Goal: Task Accomplishment & Management: Complete application form

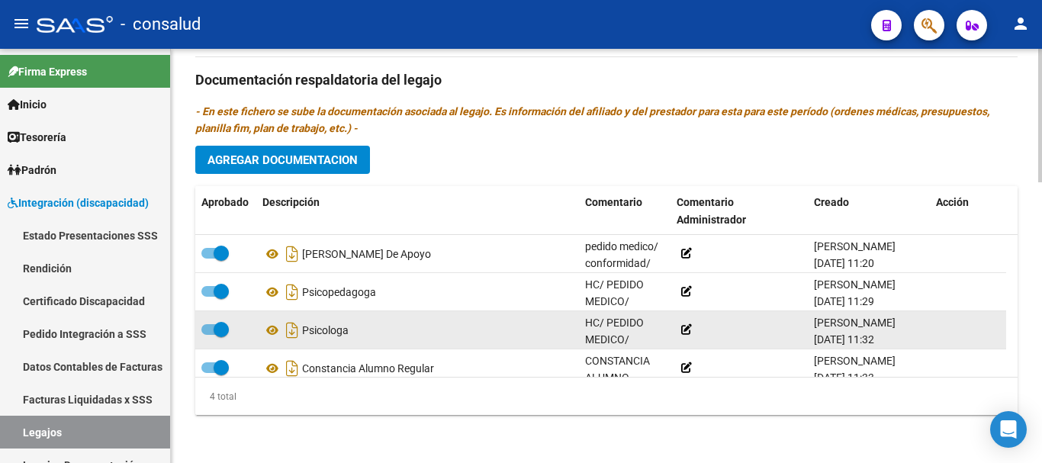
scroll to position [871, 0]
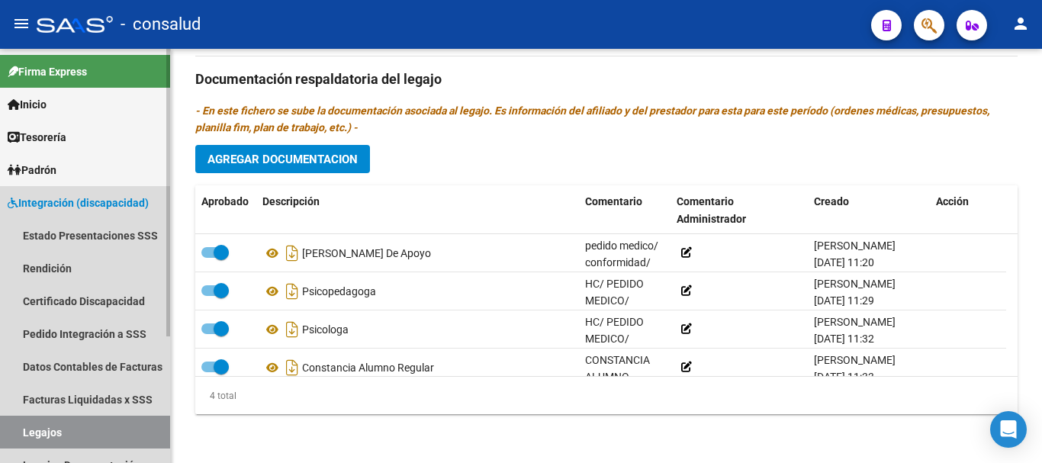
click at [82, 421] on link "Legajos" at bounding box center [85, 432] width 170 height 33
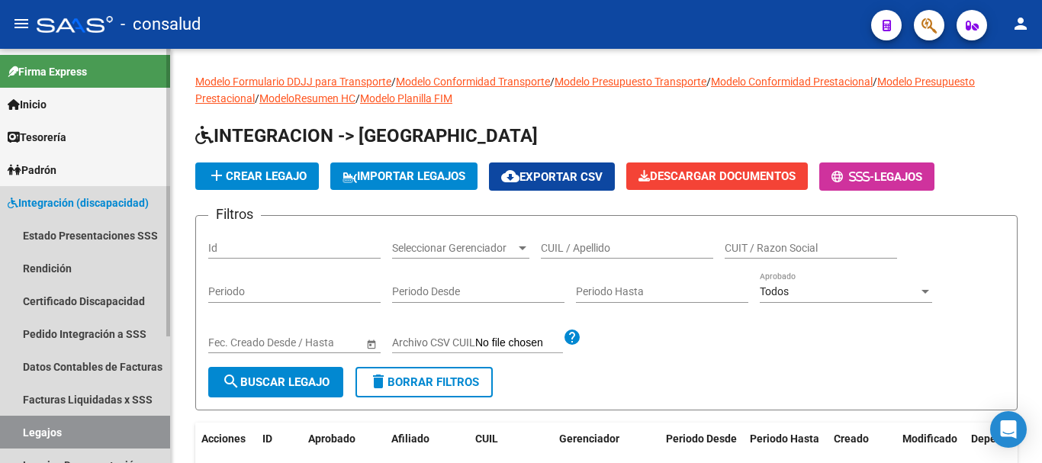
click at [98, 200] on span "Integración (discapacidad)" at bounding box center [78, 203] width 141 height 17
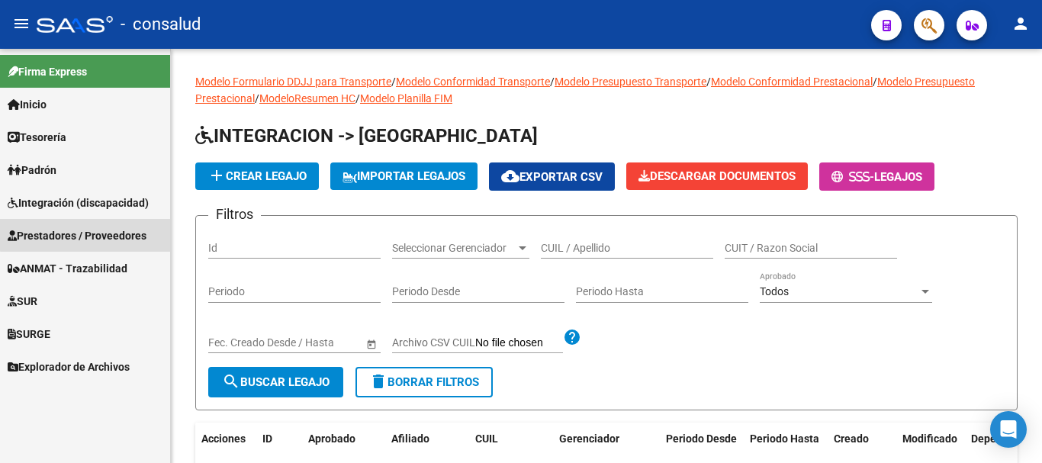
click at [112, 229] on span "Prestadores / Proveedores" at bounding box center [77, 235] width 139 height 17
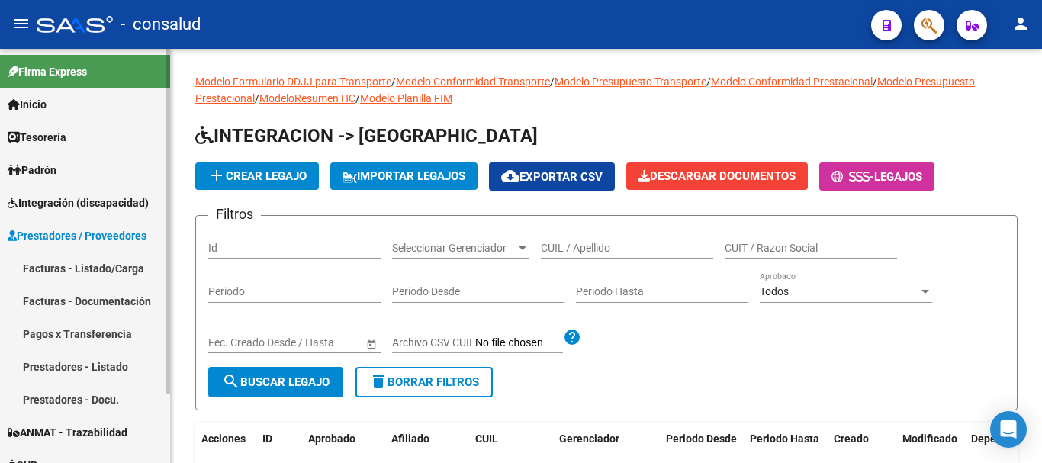
click at [121, 262] on link "Facturas - Listado/Carga" at bounding box center [85, 268] width 170 height 33
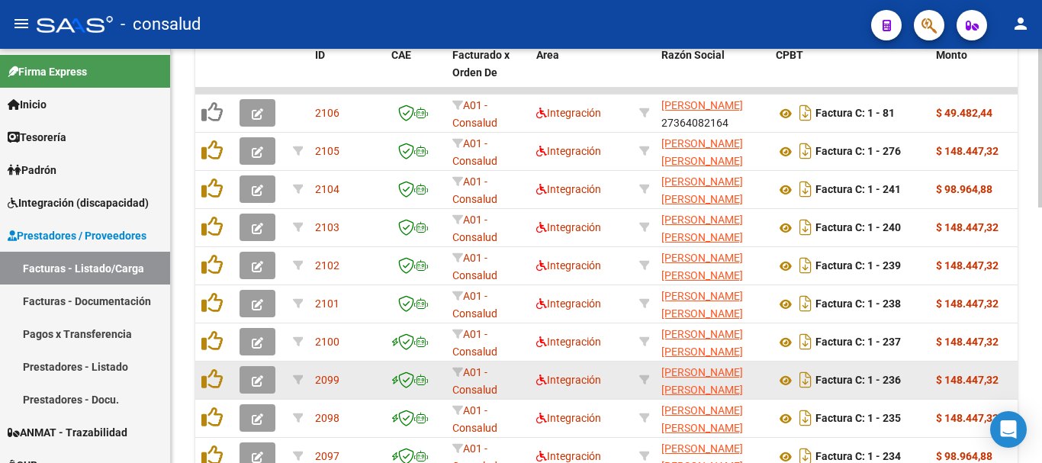
scroll to position [517, 0]
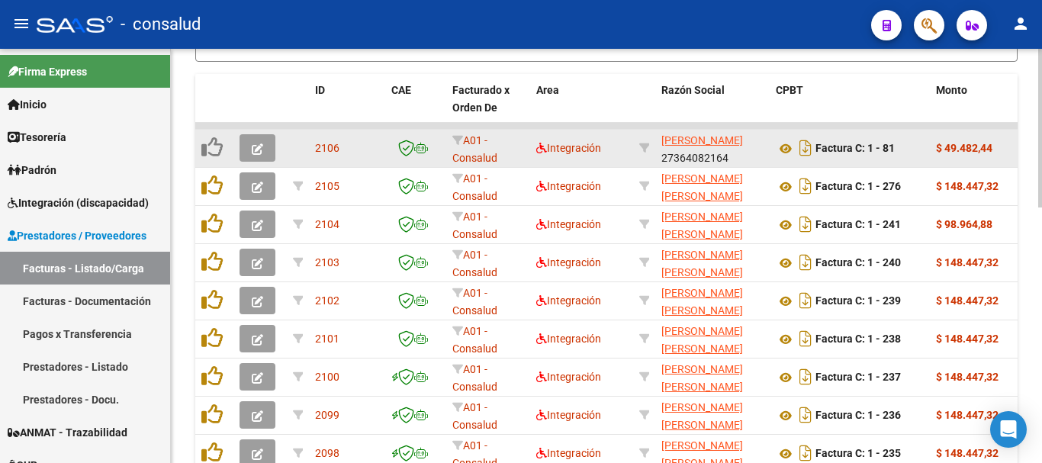
click at [256, 142] on span "button" at bounding box center [257, 148] width 11 height 14
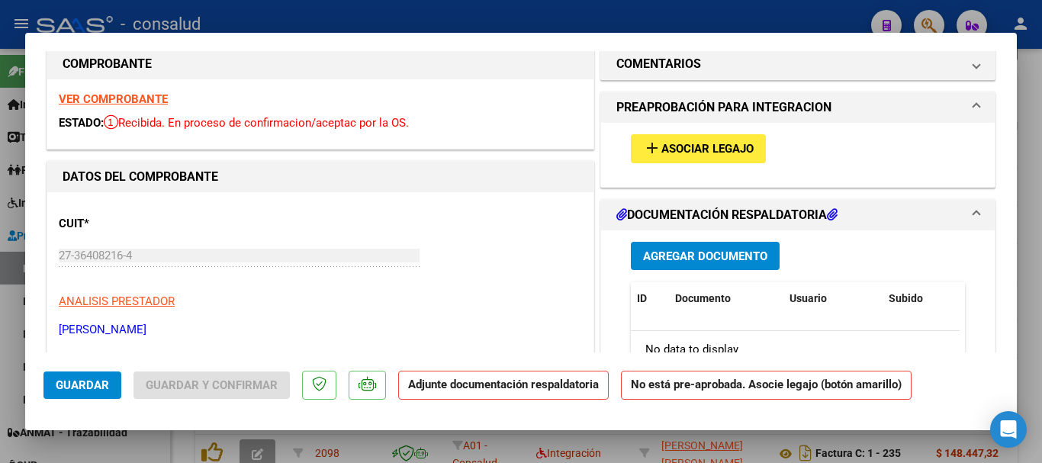
scroll to position [0, 0]
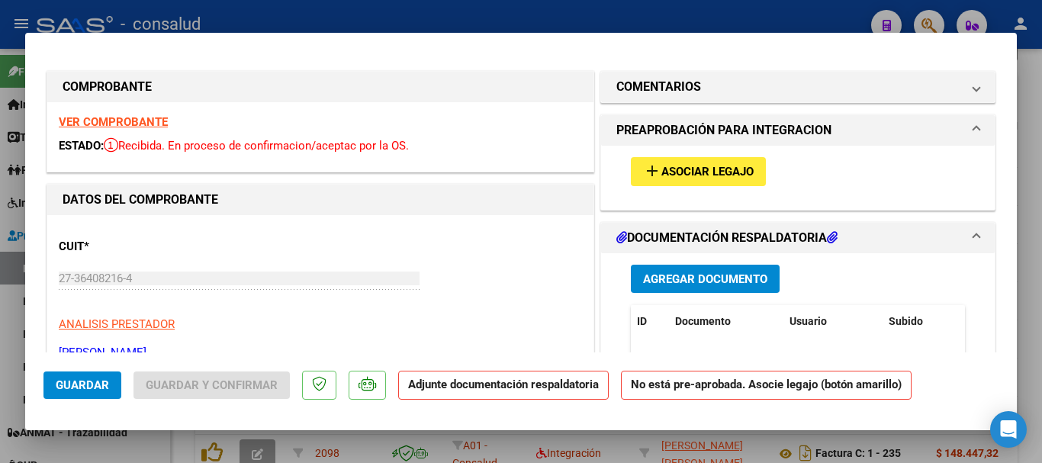
click at [106, 124] on strong "VER COMPROBANTE" at bounding box center [113, 122] width 109 height 14
click at [752, 172] on button "add Asociar Legajo" at bounding box center [698, 171] width 135 height 28
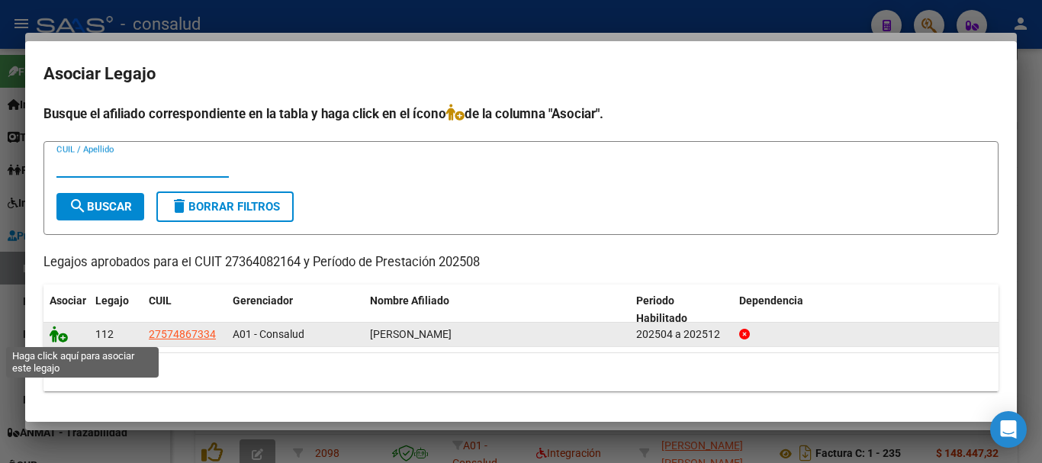
click at [59, 336] on icon at bounding box center [59, 334] width 18 height 17
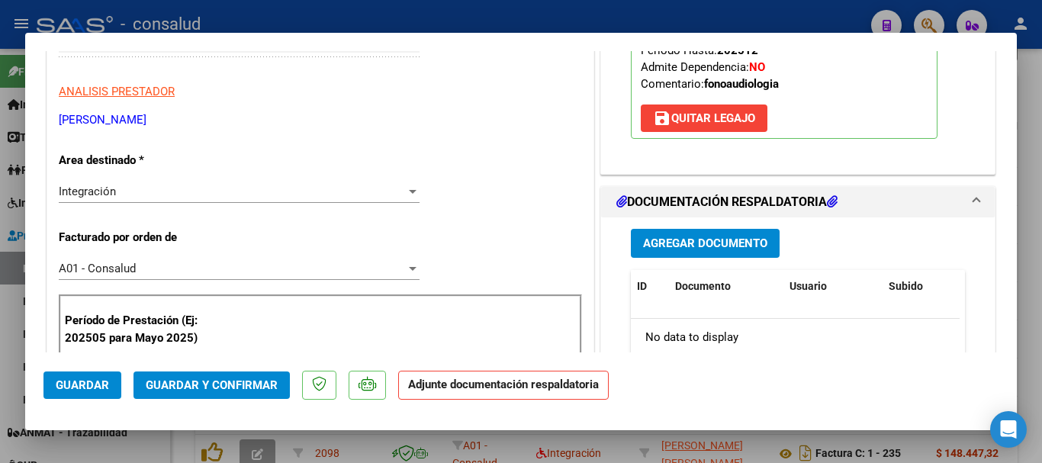
scroll to position [229, 0]
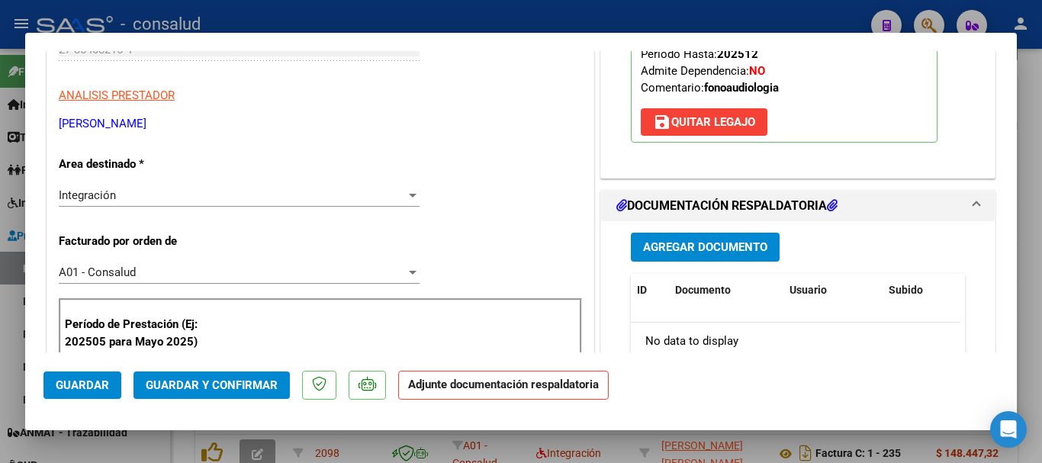
click at [107, 380] on span "Guardar" at bounding box center [82, 386] width 53 height 14
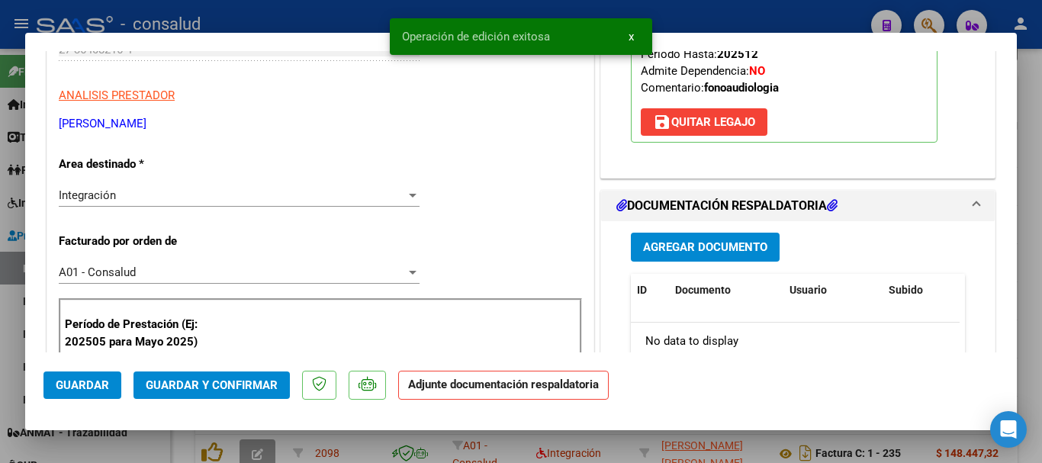
type input "$ 0,00"
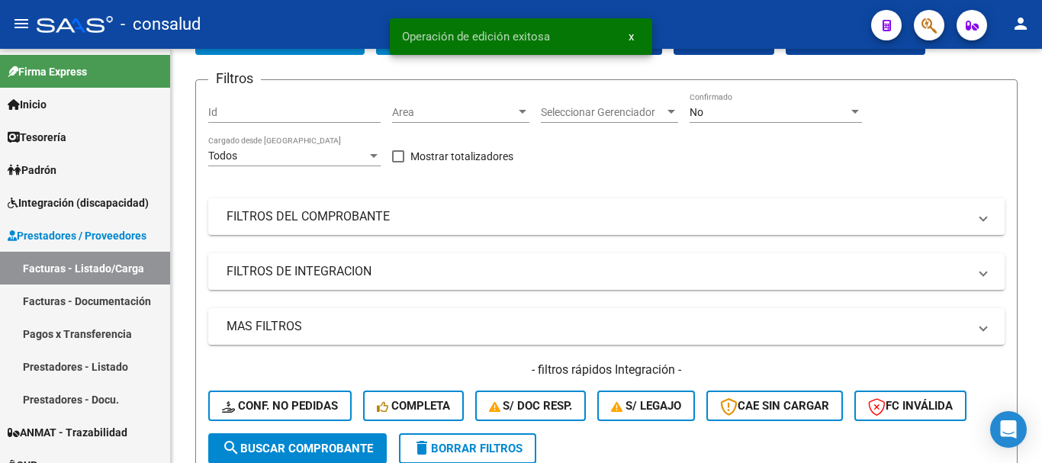
scroll to position [0, 0]
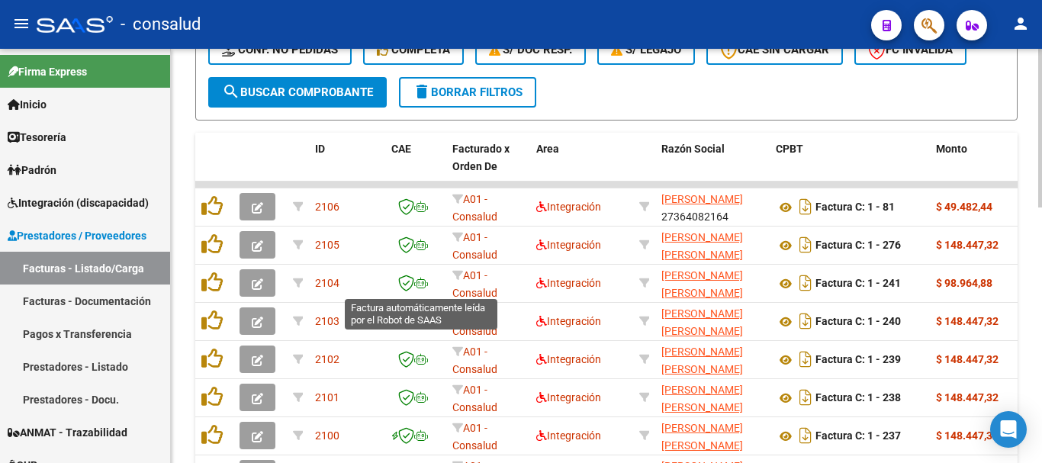
scroll to position [669, 0]
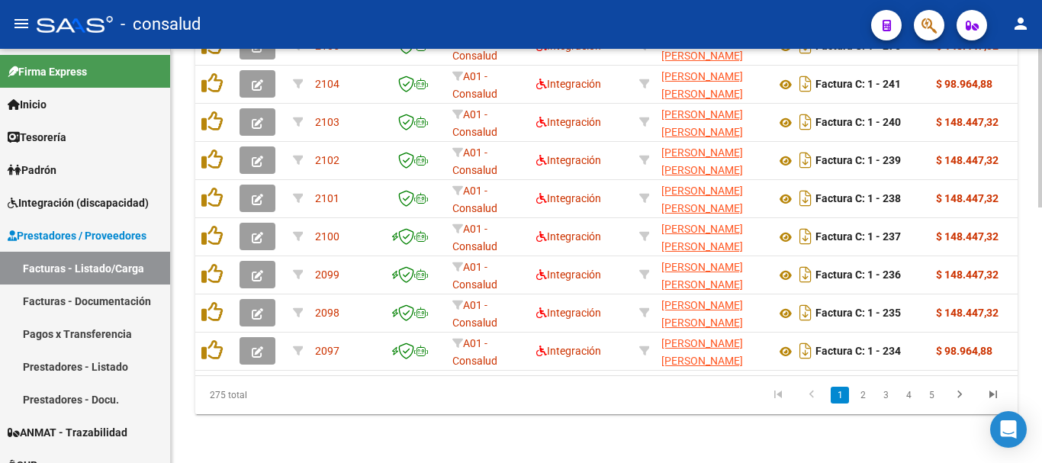
click at [341, 363] on datatable-body "2106 A01 - Consalud Integración [PERSON_NAME] 27364082164 Factura C: 1 - 81 $ 4…" at bounding box center [606, 178] width 823 height 393
drag, startPoint x: 340, startPoint y: 376, endPoint x: 342, endPoint y: 363, distance: 13.8
click at [340, 366] on div "ID CAE Facturado x Orden De Area Razón Social CPBT Monto Fecha Cpbt Días desde …" at bounding box center [606, 174] width 823 height 481
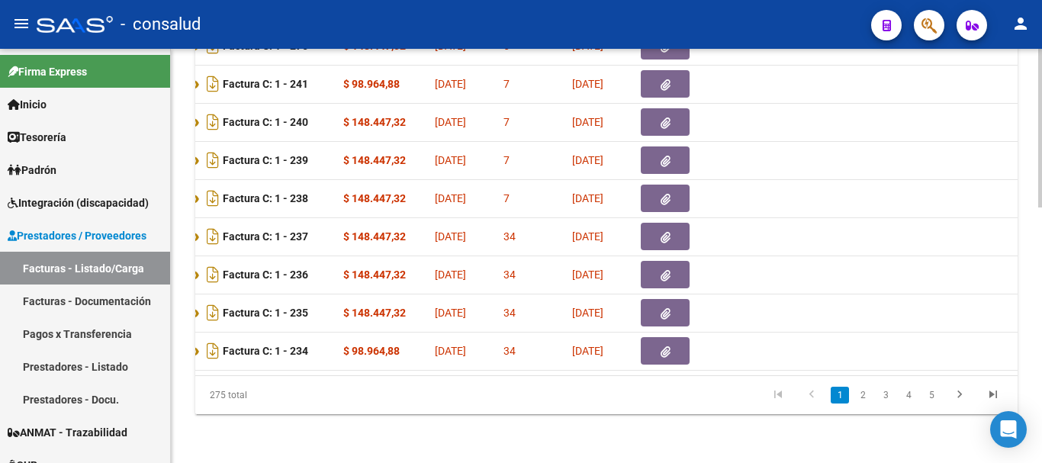
scroll to position [0, 0]
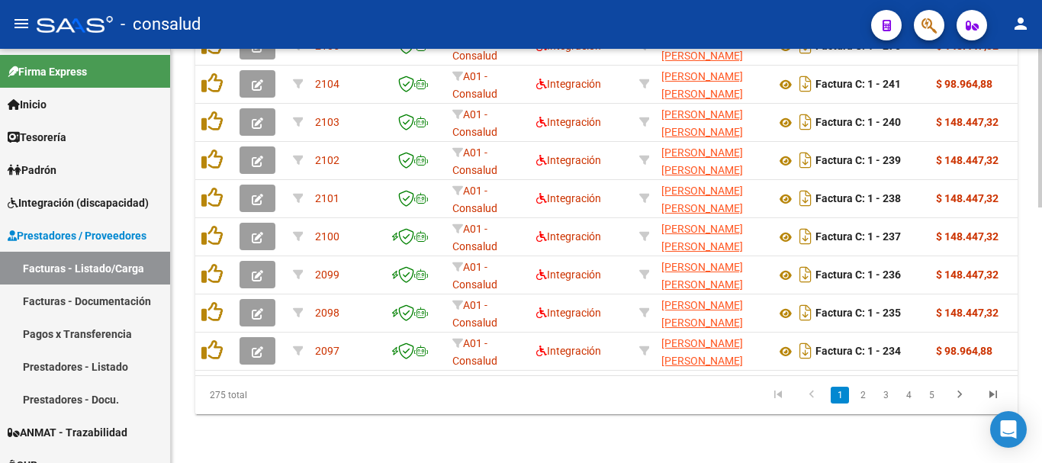
click at [223, 404] on div "275 total" at bounding box center [276, 395] width 162 height 38
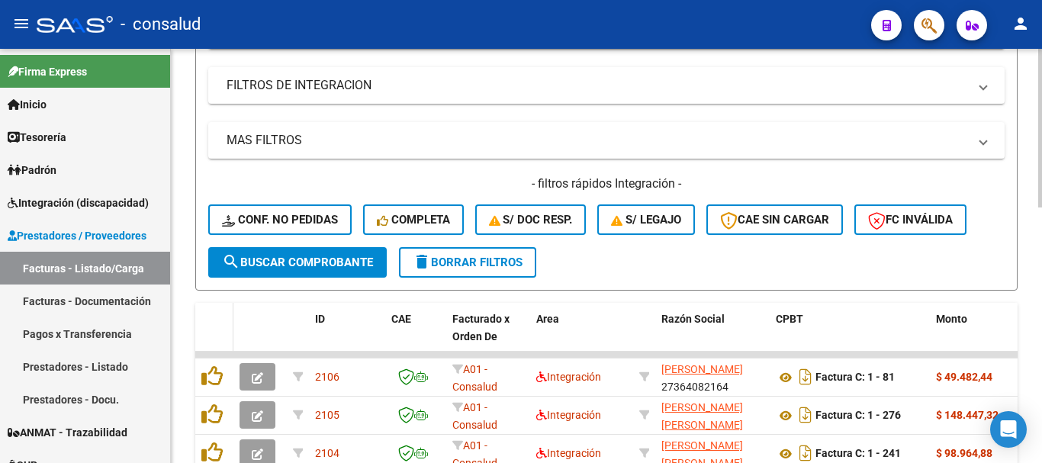
scroll to position [3, 0]
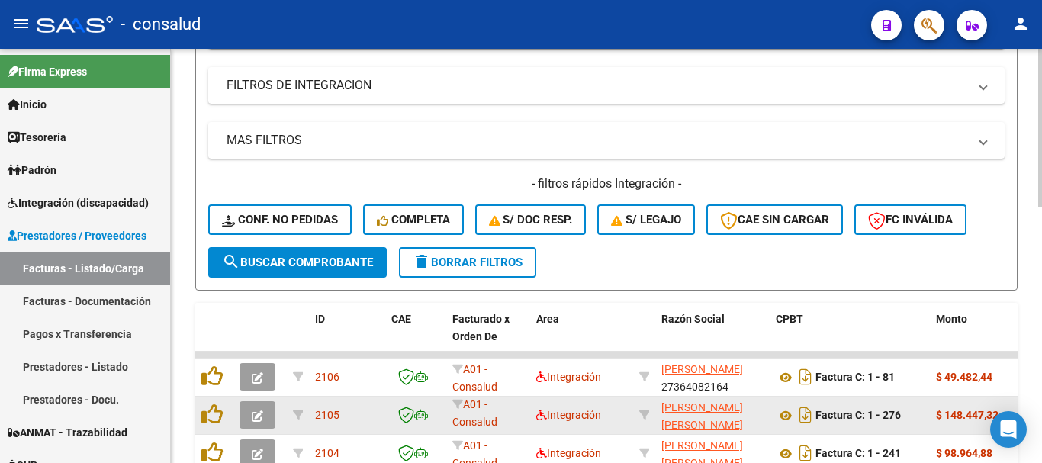
click at [250, 406] on button "button" at bounding box center [258, 414] width 36 height 27
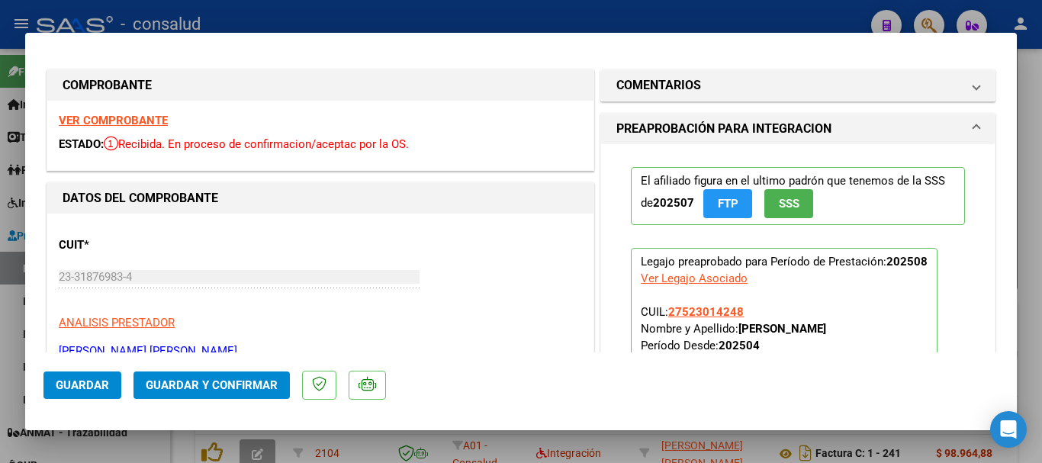
scroll to position [0, 0]
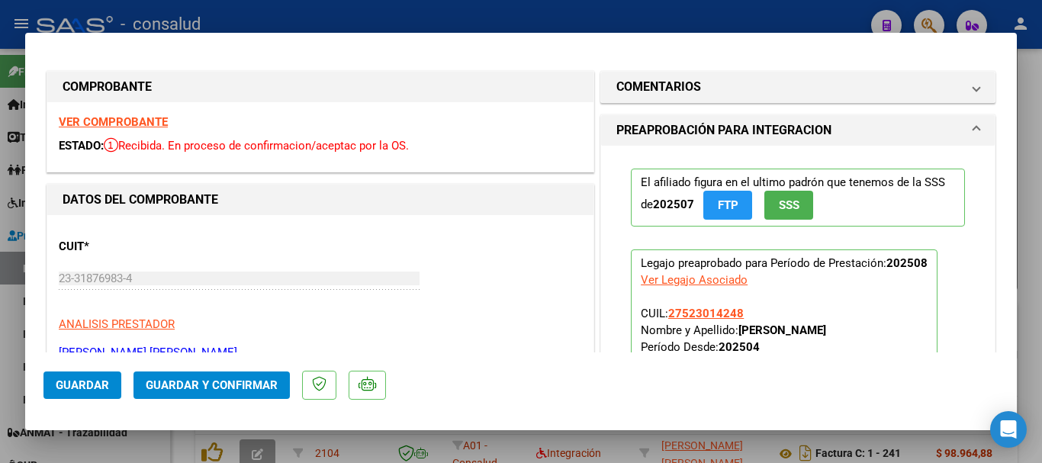
click at [163, 120] on strong "VER COMPROBANTE" at bounding box center [113, 122] width 109 height 14
click at [238, 388] on span "Guardar y Confirmar" at bounding box center [212, 386] width 132 height 14
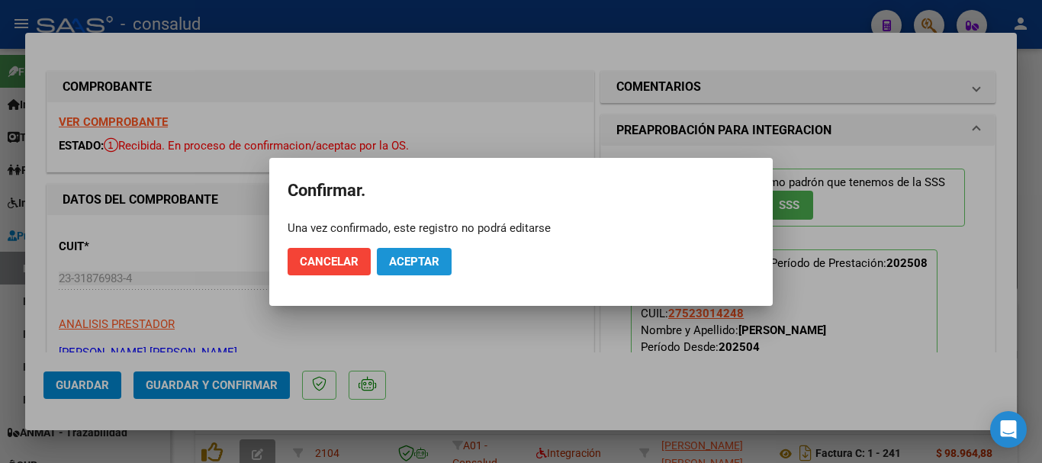
click at [430, 269] on button "Aceptar" at bounding box center [414, 261] width 75 height 27
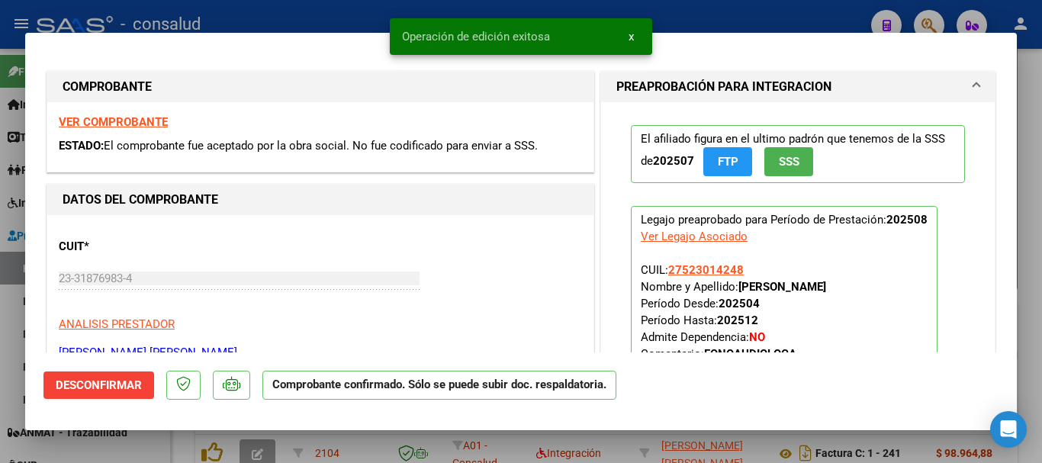
type input "$ 0,00"
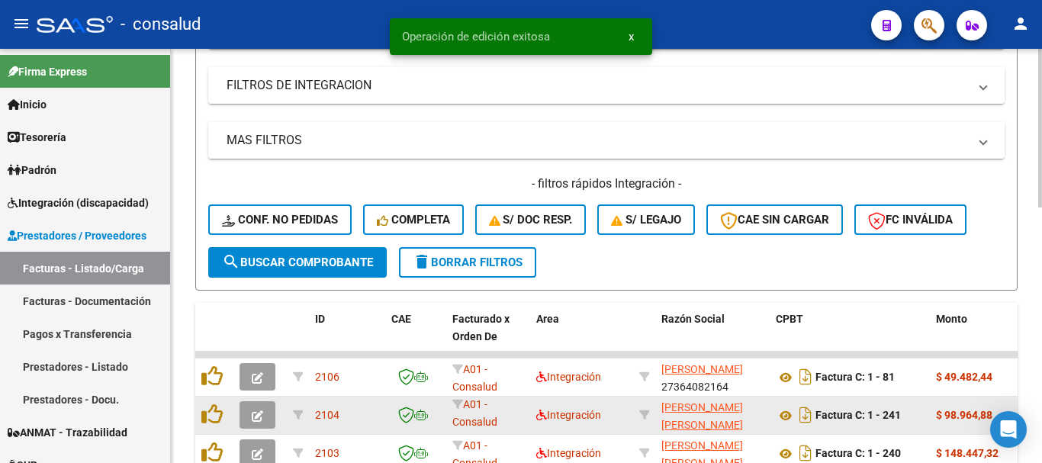
click at [247, 414] on button "button" at bounding box center [258, 414] width 36 height 27
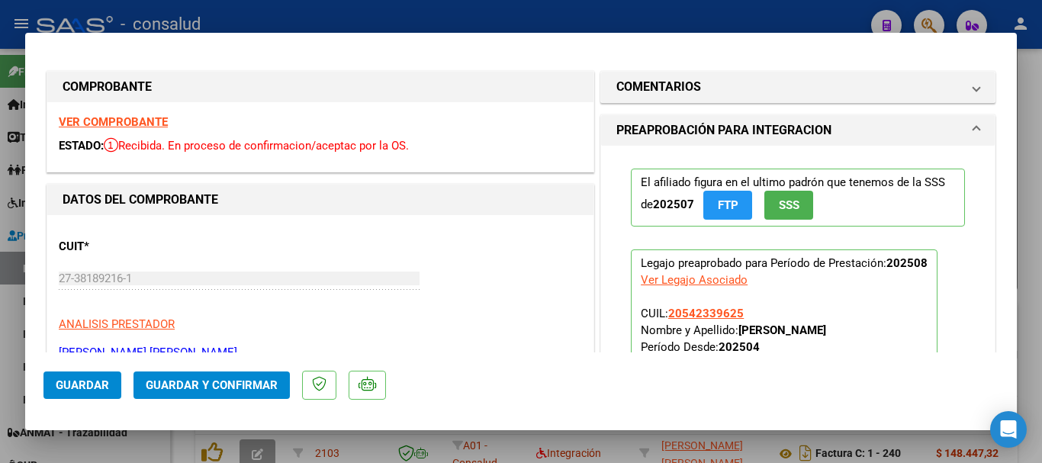
click at [115, 127] on strong "VER COMPROBANTE" at bounding box center [113, 122] width 109 height 14
click at [195, 381] on span "Guardar y Confirmar" at bounding box center [212, 386] width 132 height 14
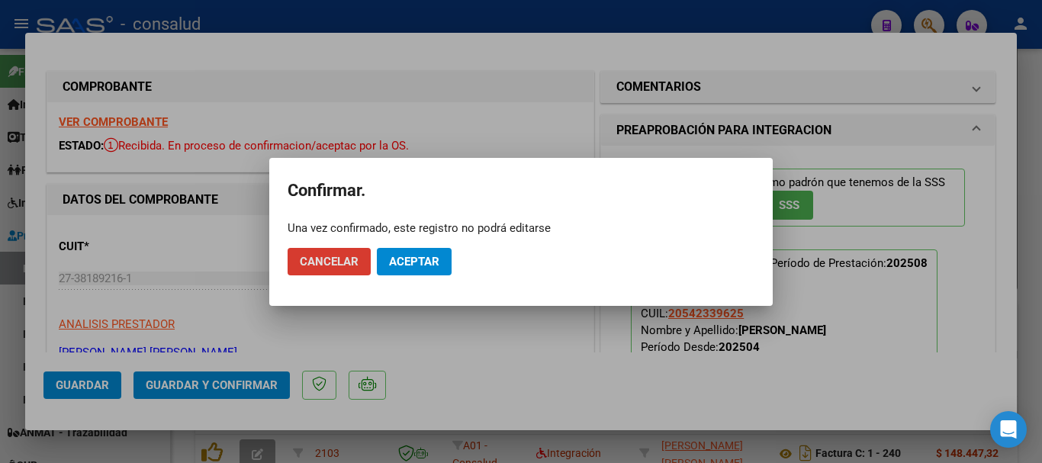
click at [344, 263] on span "Cancelar" at bounding box center [329, 262] width 59 height 14
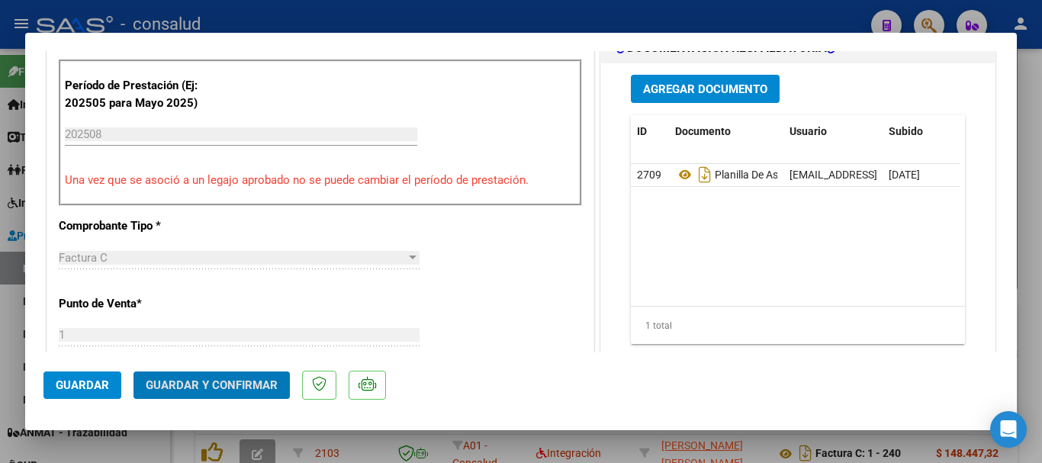
scroll to position [534, 0]
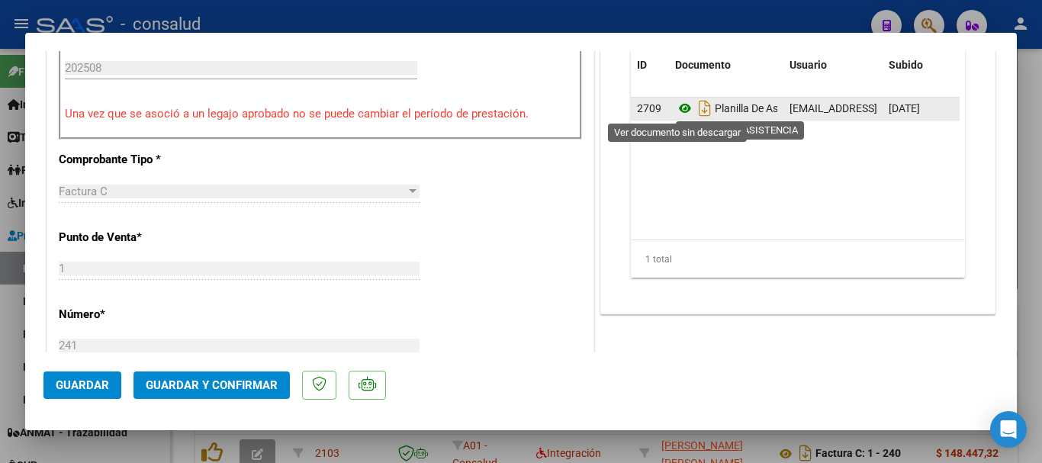
click at [682, 107] on icon at bounding box center [685, 108] width 20 height 18
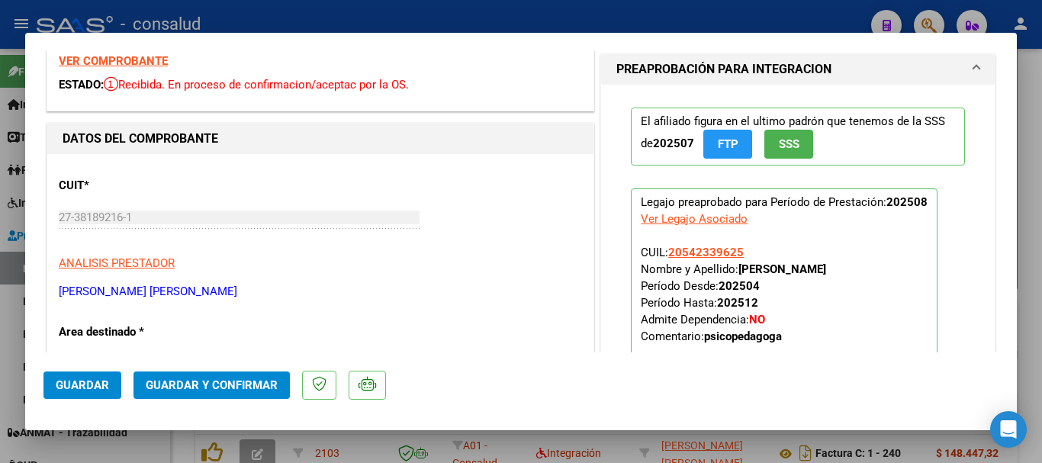
scroll to position [0, 0]
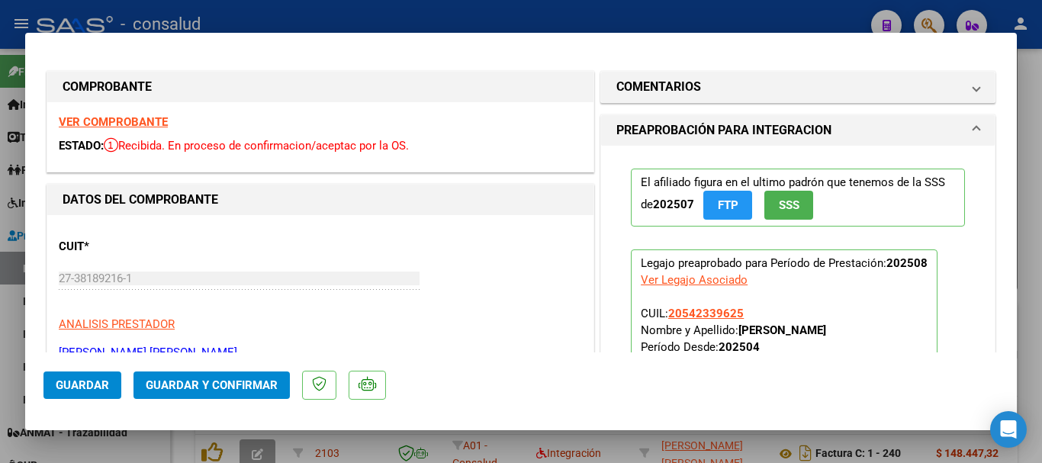
click at [135, 122] on strong "VER COMPROBANTE" at bounding box center [113, 122] width 109 height 14
click at [217, 382] on span "Guardar y Confirmar" at bounding box center [212, 386] width 132 height 14
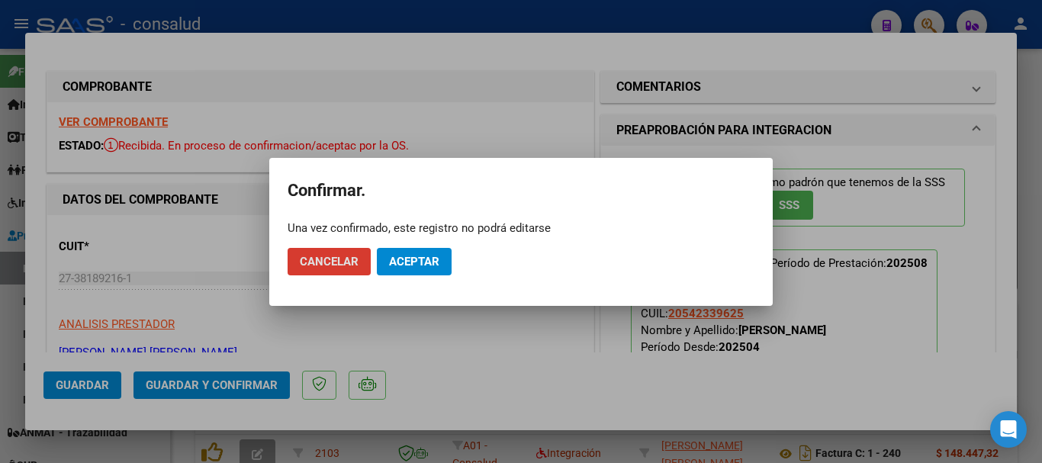
click at [398, 255] on span "Aceptar" at bounding box center [414, 262] width 50 height 14
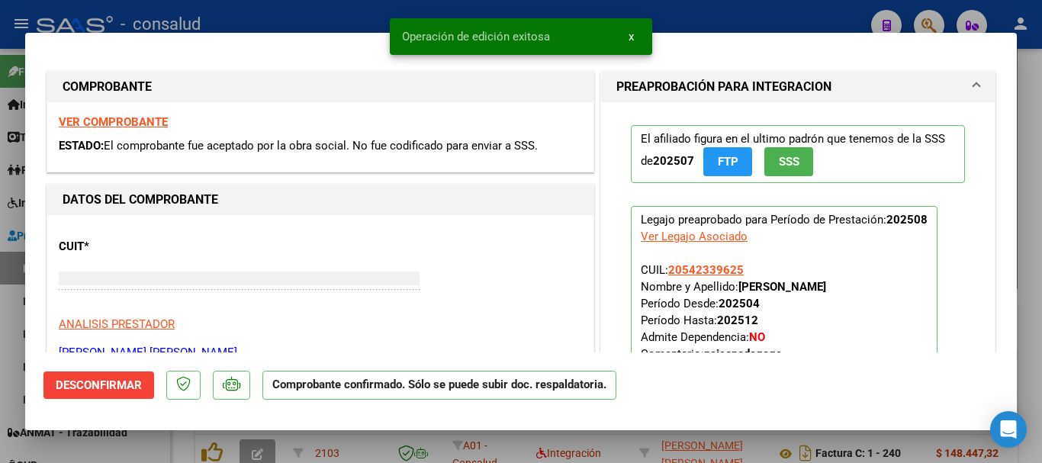
type input "$ 0,00"
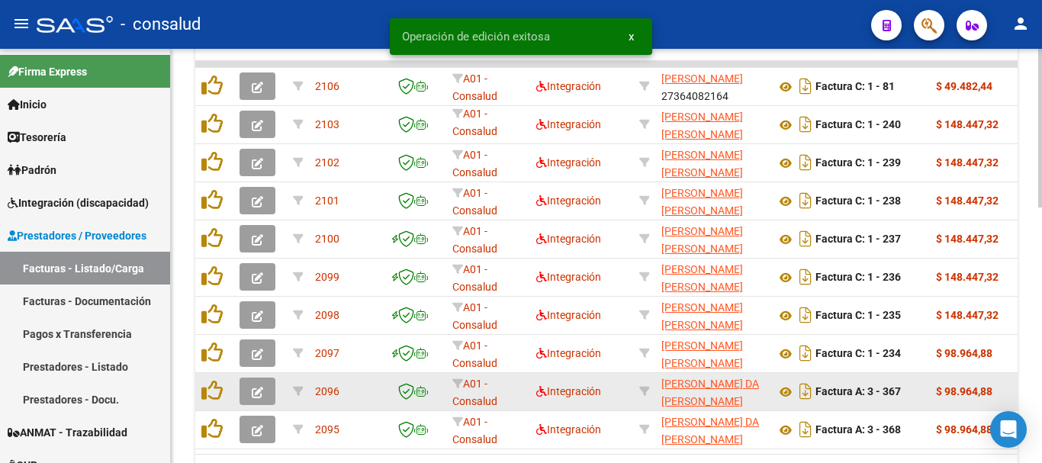
scroll to position [593, 0]
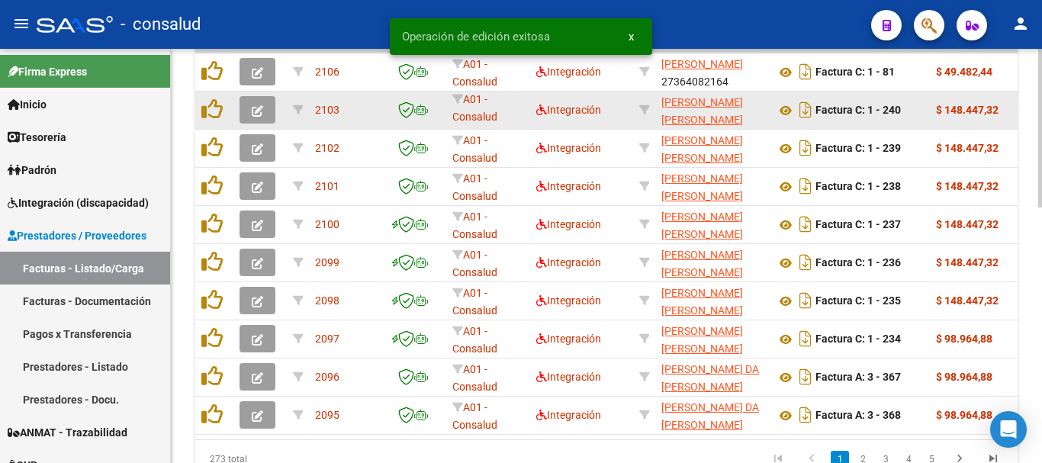
click at [257, 111] on icon "button" at bounding box center [257, 110] width 11 height 11
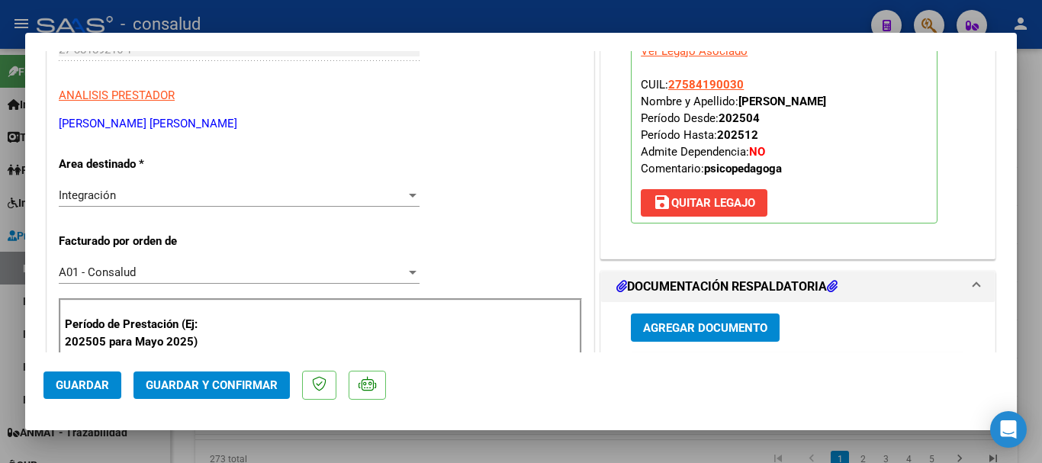
scroll to position [0, 0]
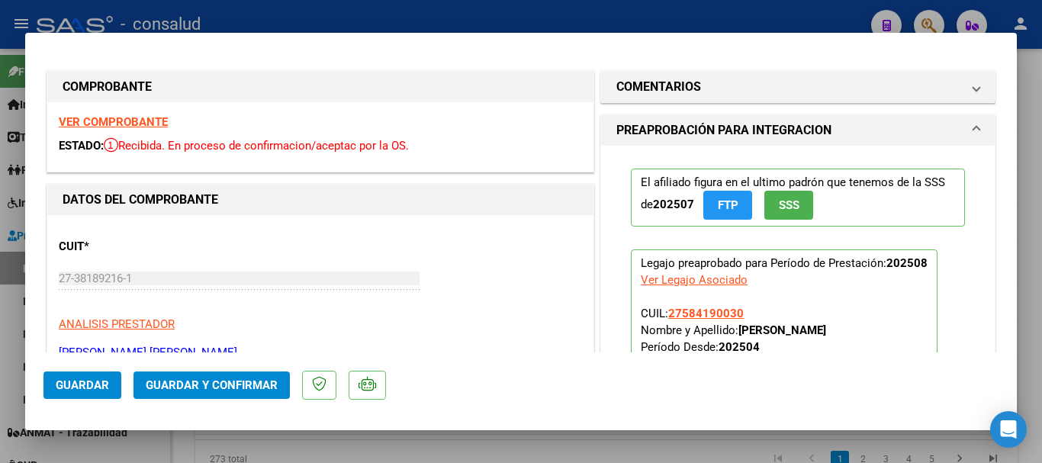
click at [153, 120] on strong "VER COMPROBANTE" at bounding box center [113, 122] width 109 height 14
click at [248, 394] on button "Guardar y Confirmar" at bounding box center [212, 385] width 156 height 27
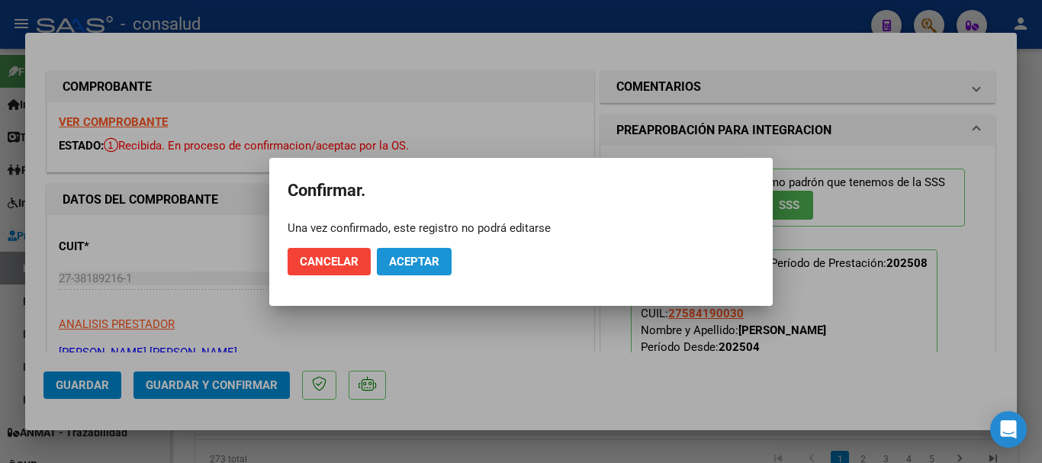
click at [423, 257] on span "Aceptar" at bounding box center [414, 262] width 50 height 14
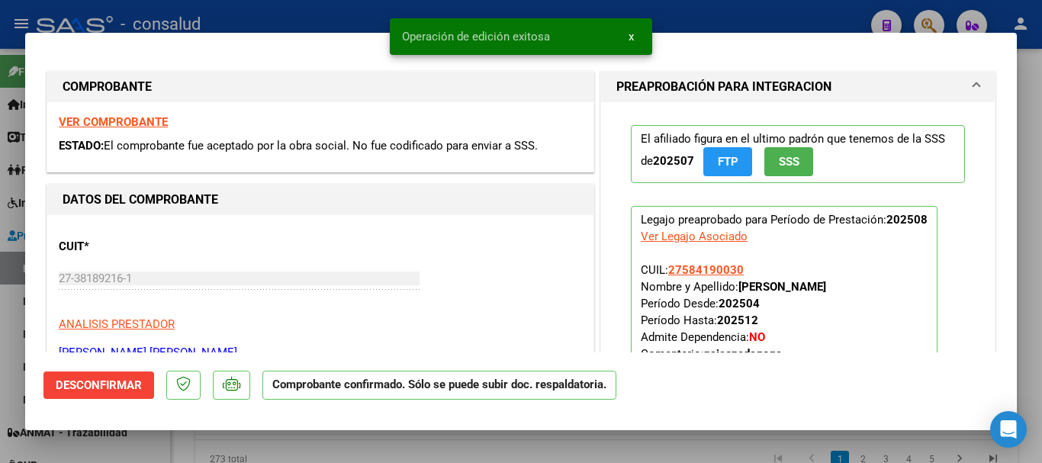
type input "$ 0,00"
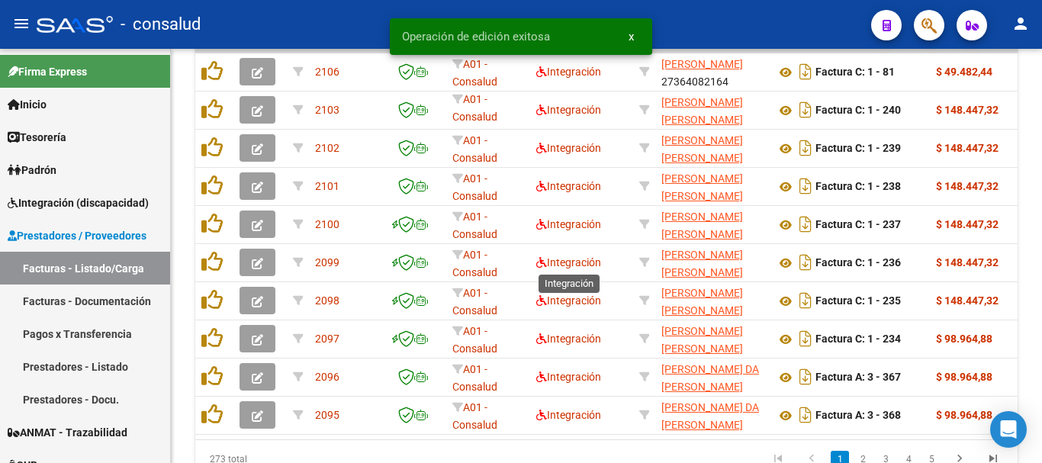
scroll to position [593, 0]
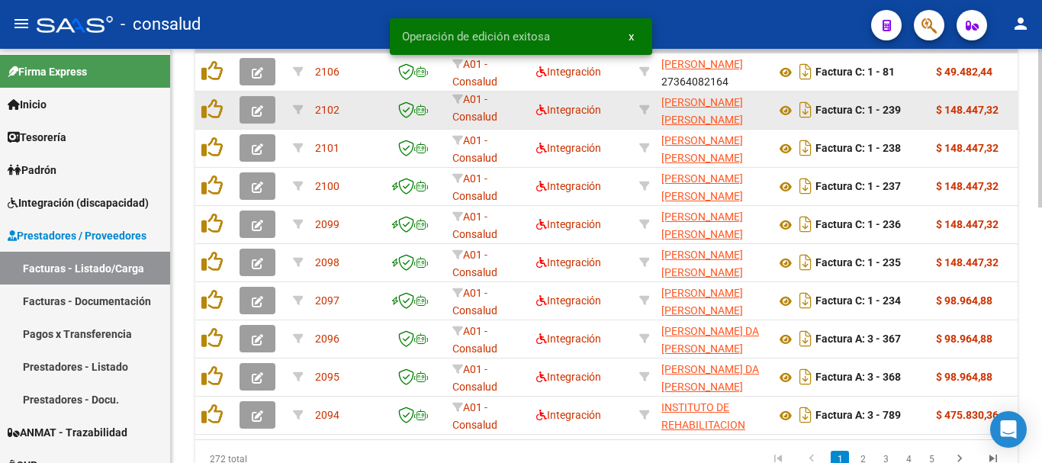
click at [258, 106] on icon "button" at bounding box center [257, 110] width 11 height 11
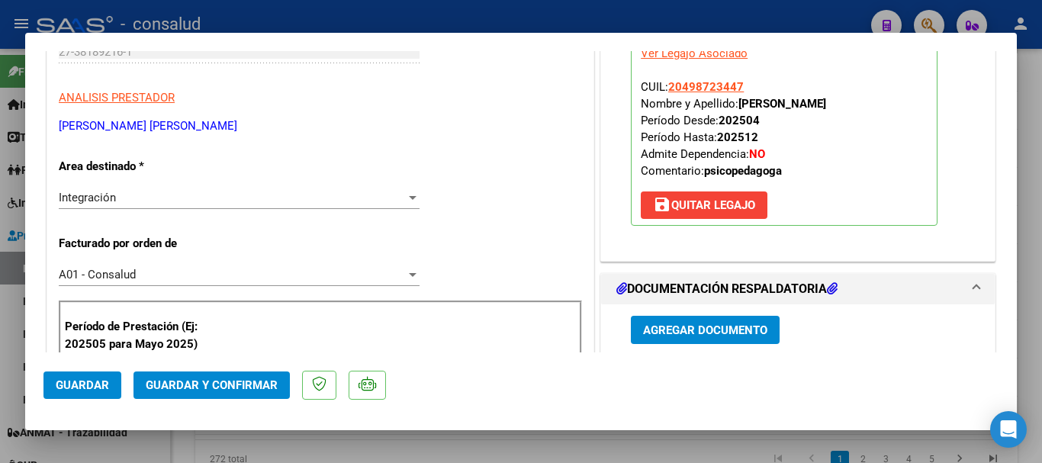
scroll to position [382, 0]
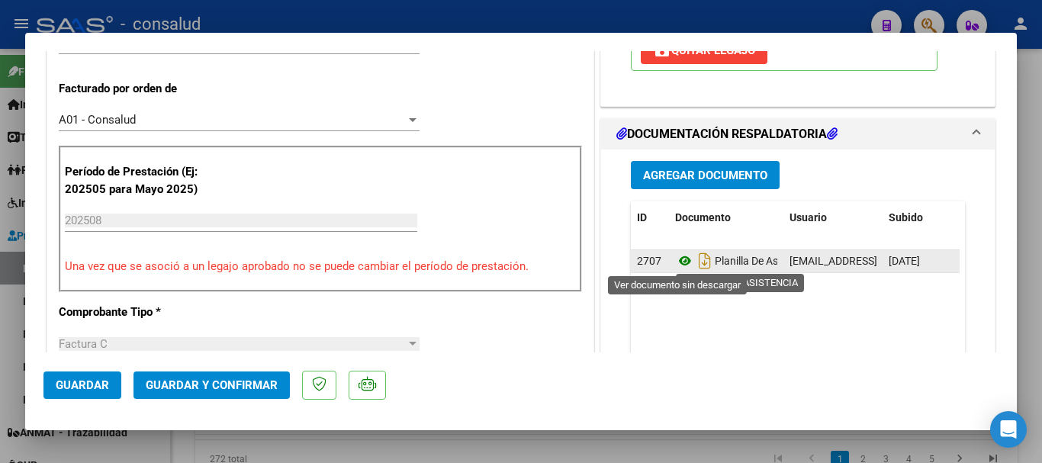
click at [683, 266] on icon at bounding box center [685, 261] width 20 height 18
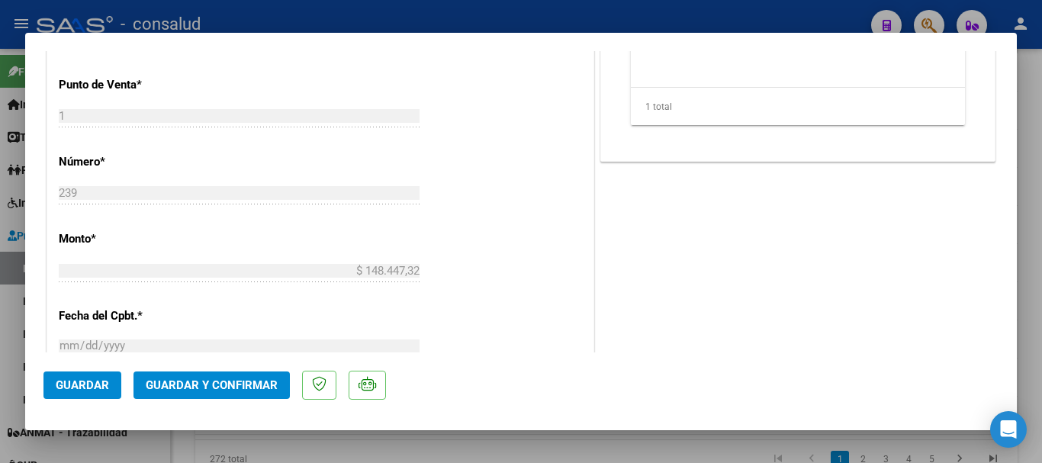
scroll to position [763, 0]
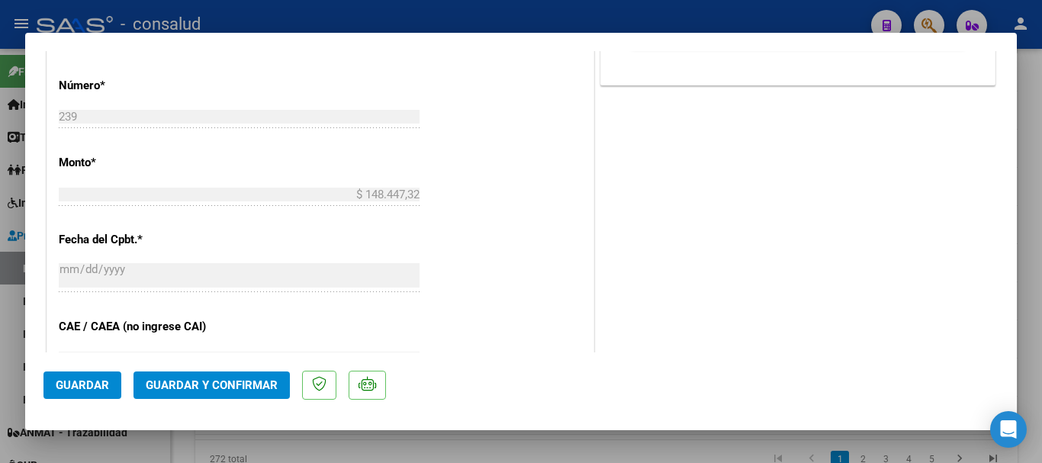
click at [218, 387] on span "Guardar y Confirmar" at bounding box center [212, 386] width 132 height 14
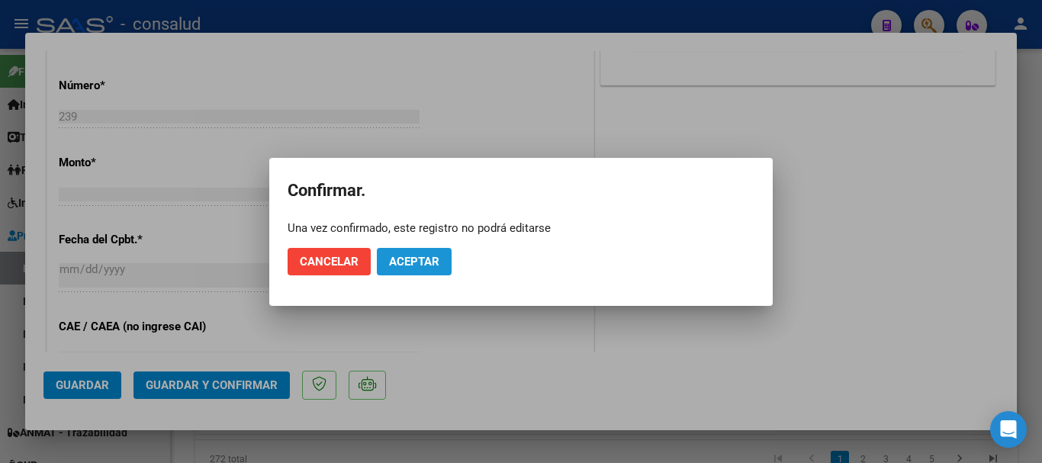
click at [440, 256] on button "Aceptar" at bounding box center [414, 261] width 75 height 27
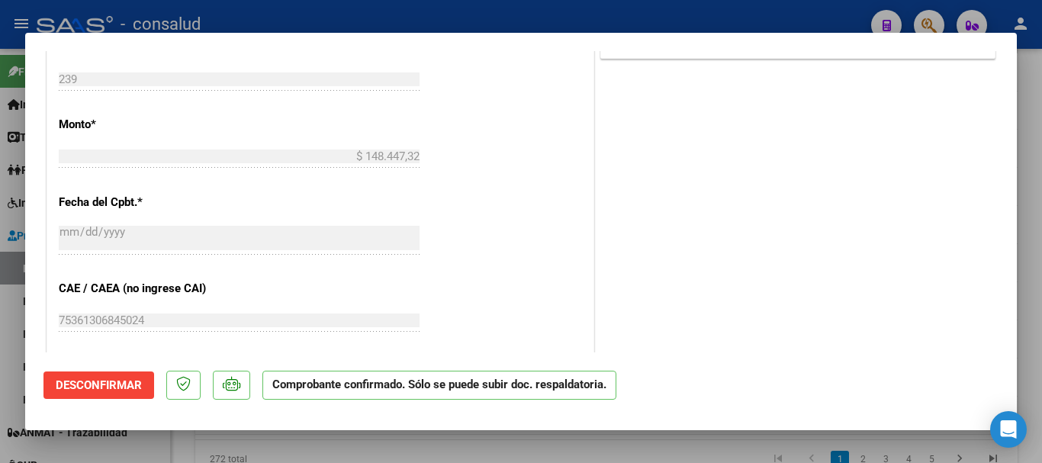
scroll to position [534, 0]
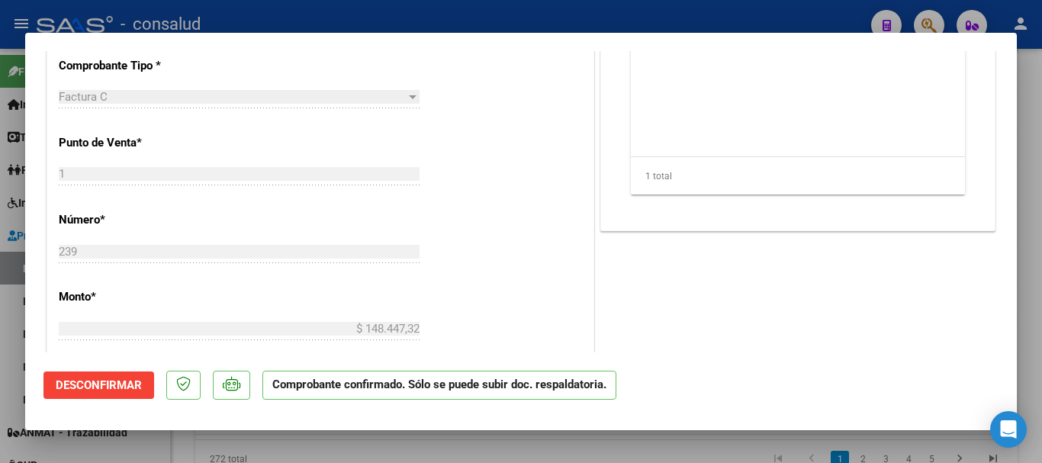
type input "$ 0,00"
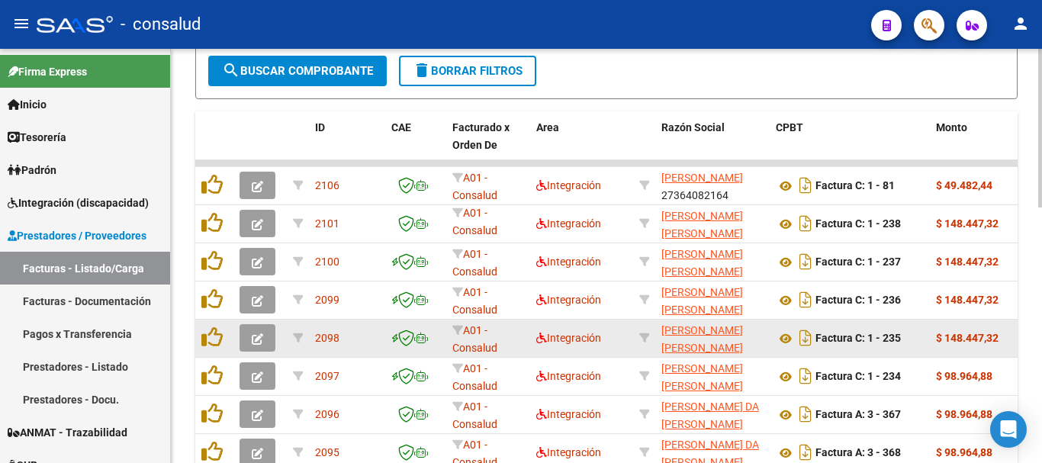
scroll to position [517, 0]
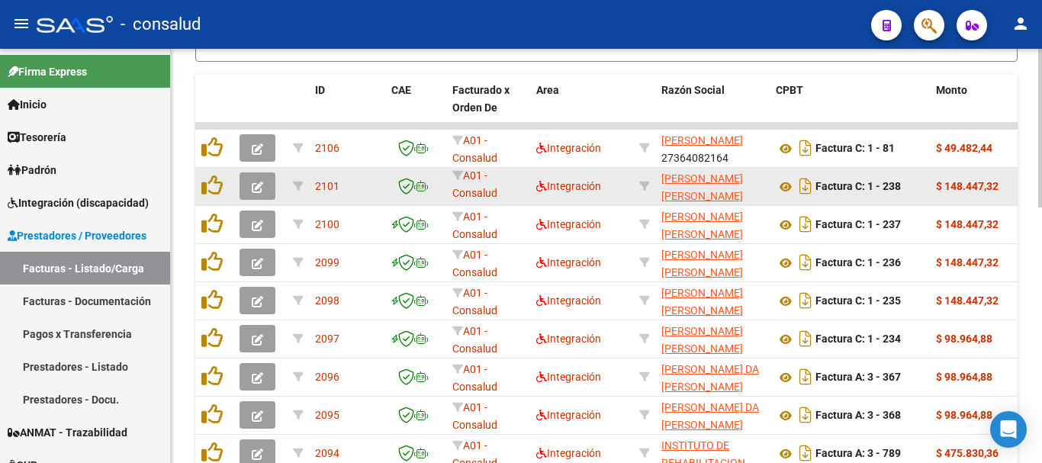
click at [247, 190] on button "button" at bounding box center [258, 185] width 36 height 27
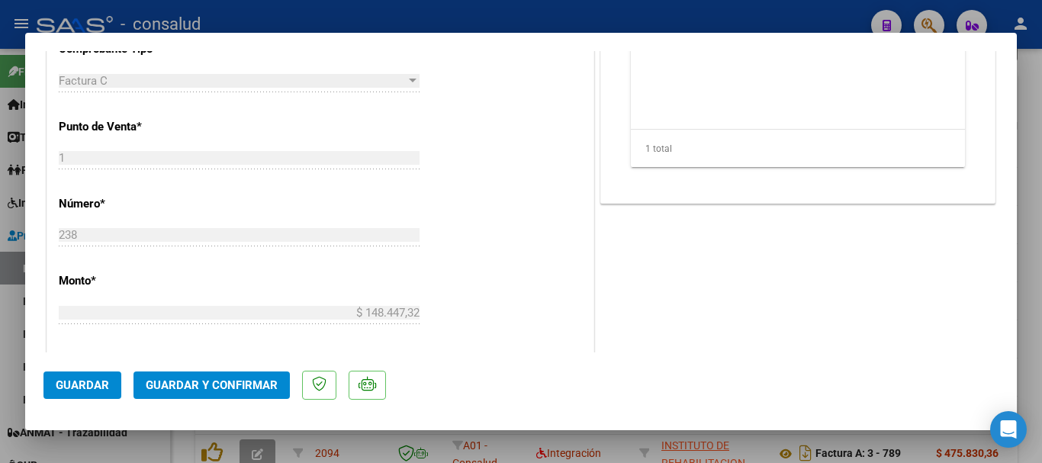
scroll to position [687, 0]
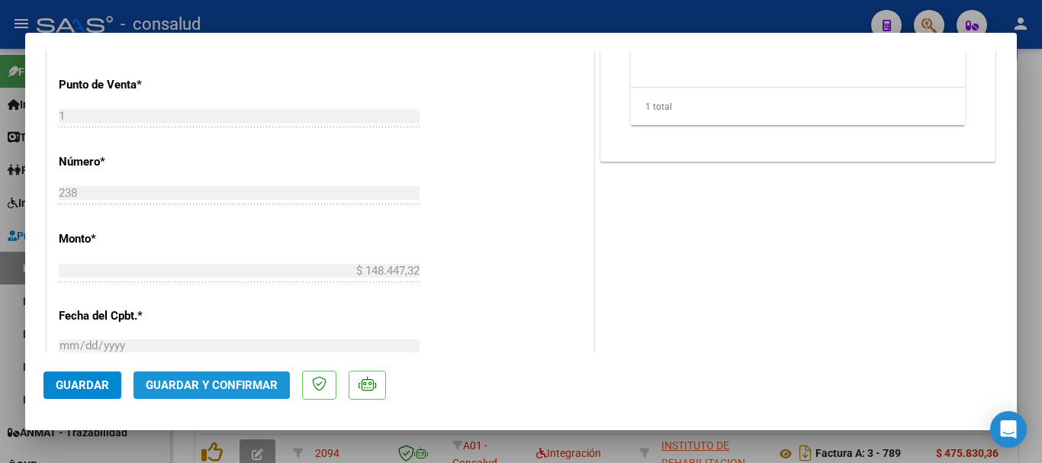
click at [269, 387] on span "Guardar y Confirmar" at bounding box center [212, 386] width 132 height 14
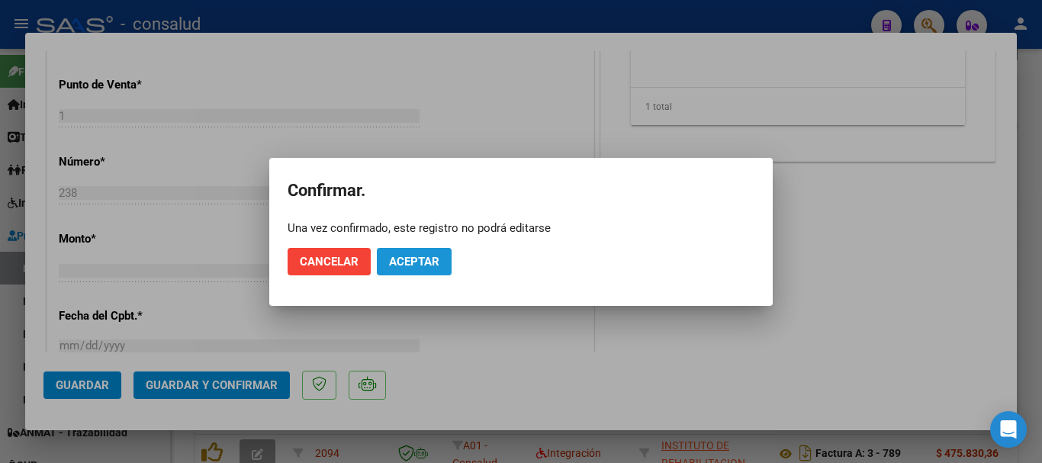
click at [399, 263] on span "Aceptar" at bounding box center [414, 262] width 50 height 14
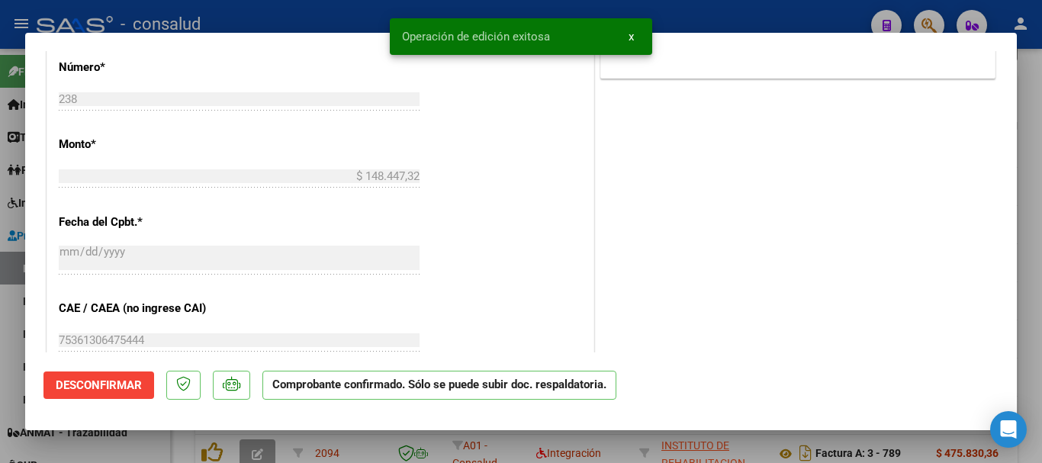
type input "$ 0,00"
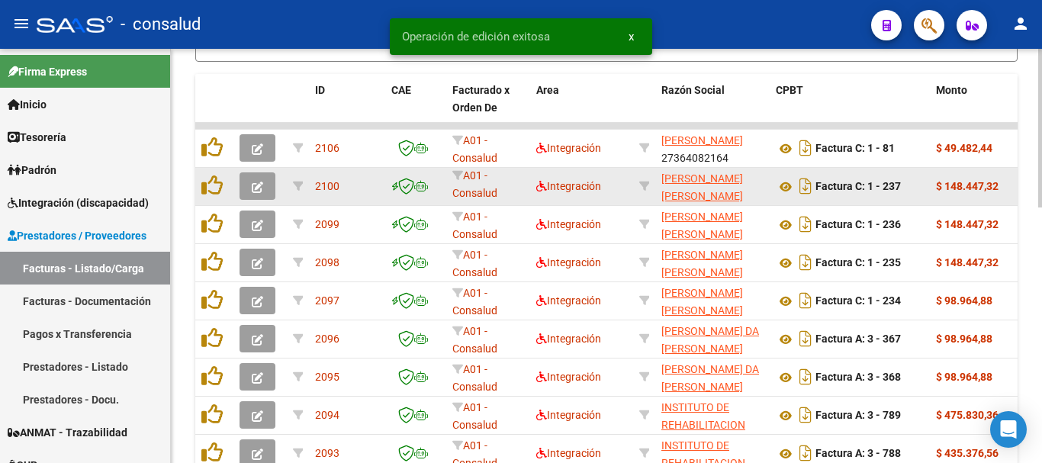
click at [257, 183] on icon "button" at bounding box center [257, 187] width 11 height 11
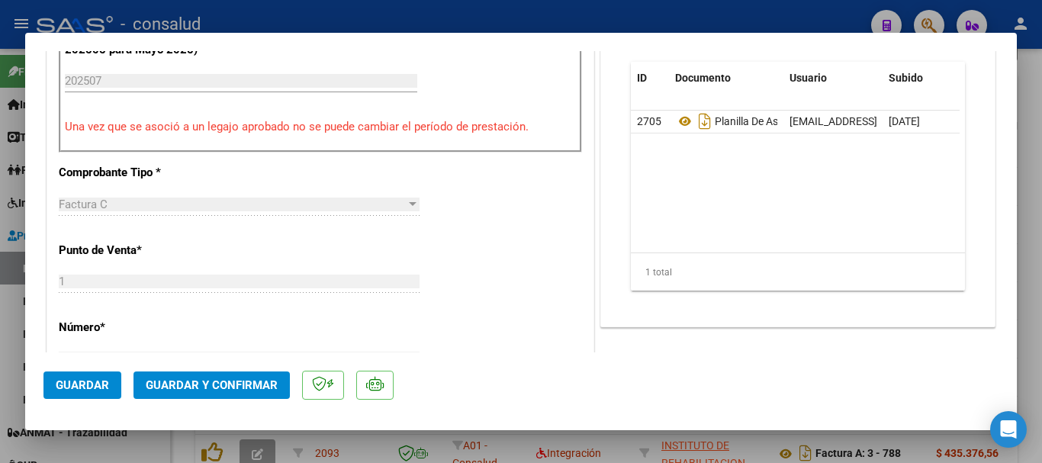
scroll to position [611, 0]
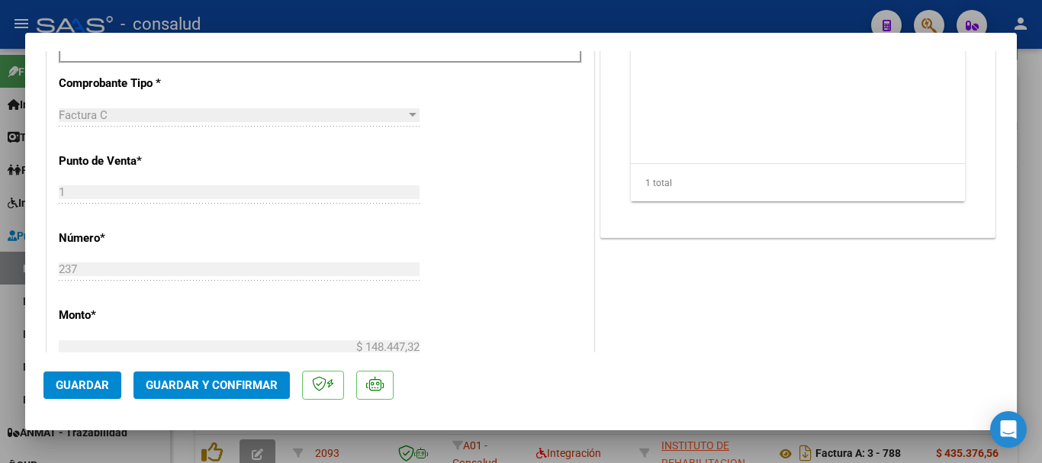
click at [273, 387] on span "Guardar y Confirmar" at bounding box center [212, 386] width 132 height 14
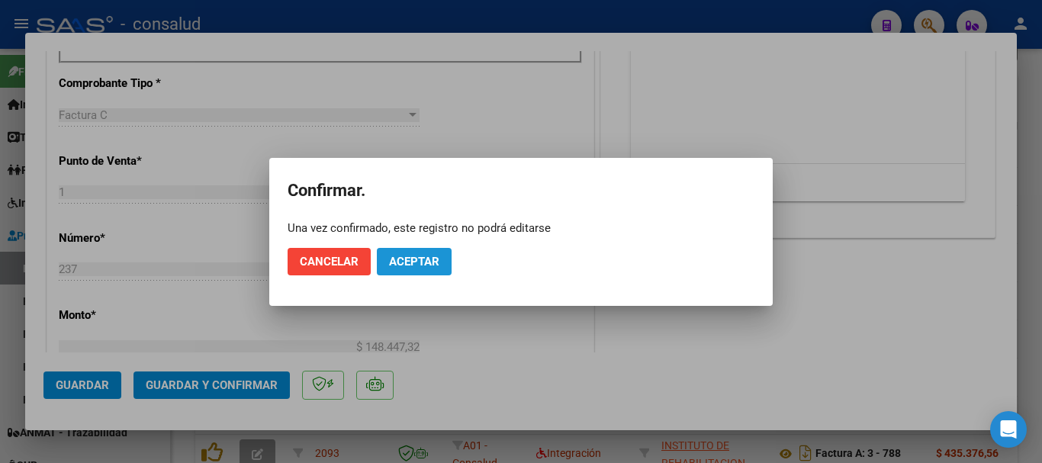
click at [431, 261] on span "Aceptar" at bounding box center [414, 262] width 50 height 14
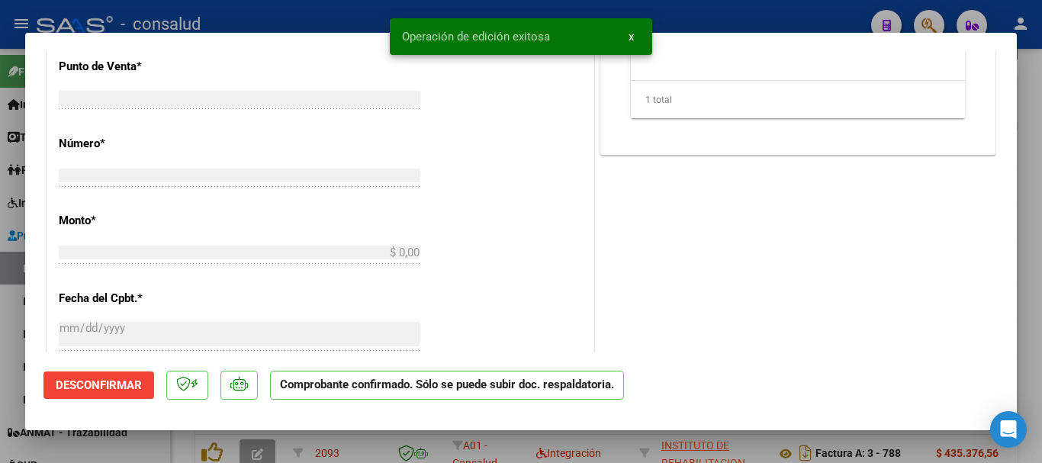
scroll to position [0, 0]
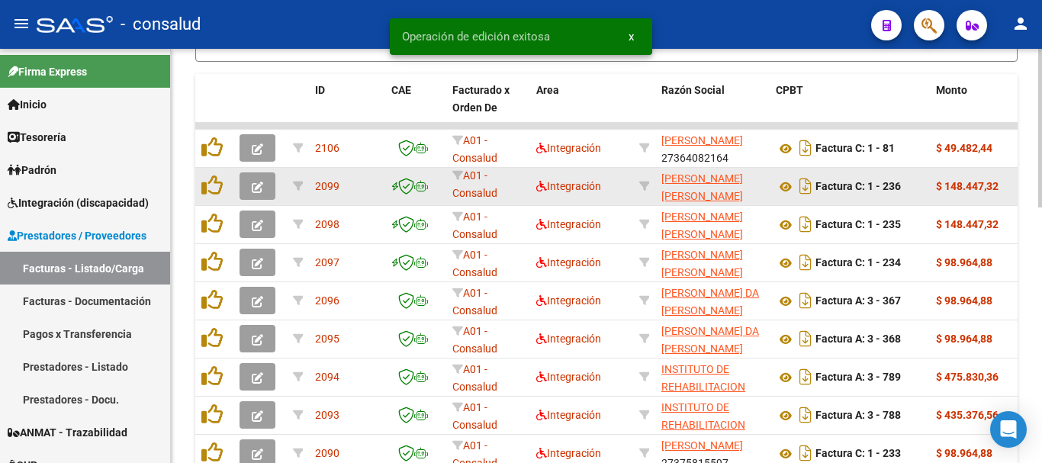
click at [258, 182] on icon "button" at bounding box center [257, 187] width 11 height 11
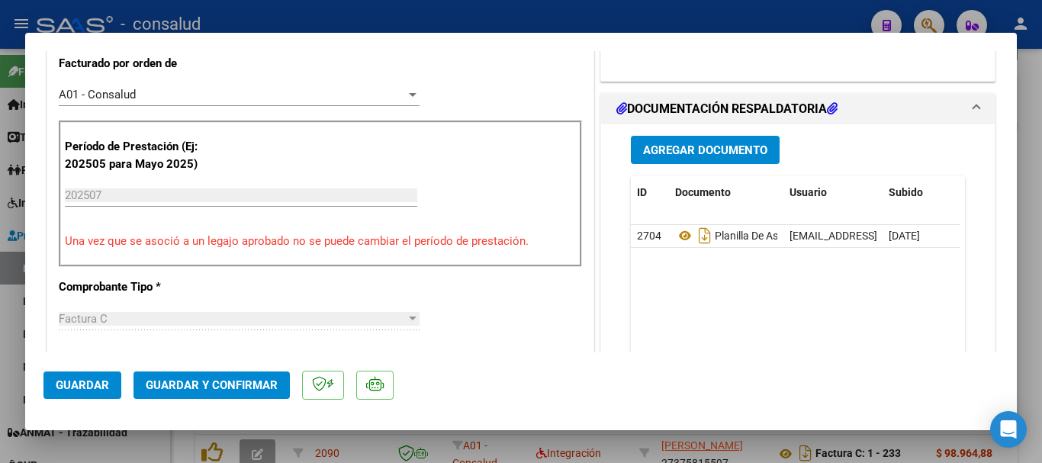
scroll to position [458, 0]
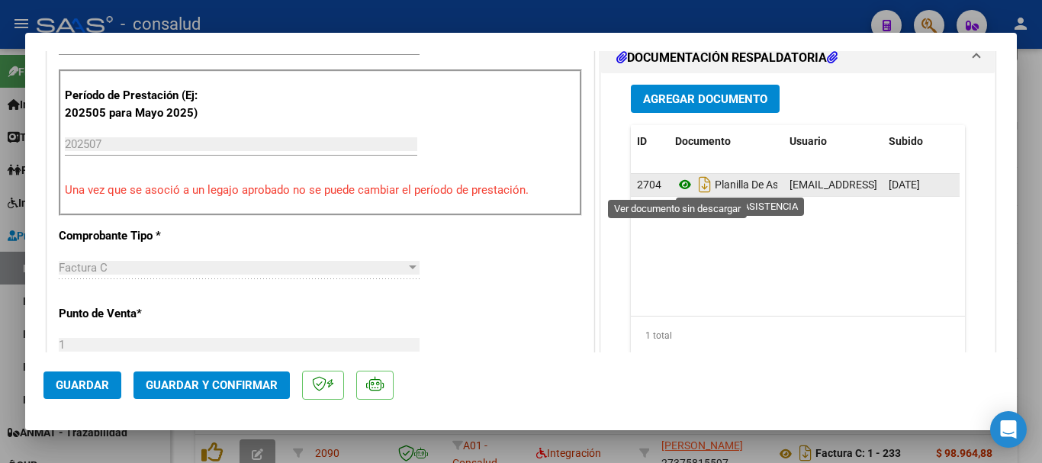
click at [678, 184] on icon at bounding box center [685, 185] width 20 height 18
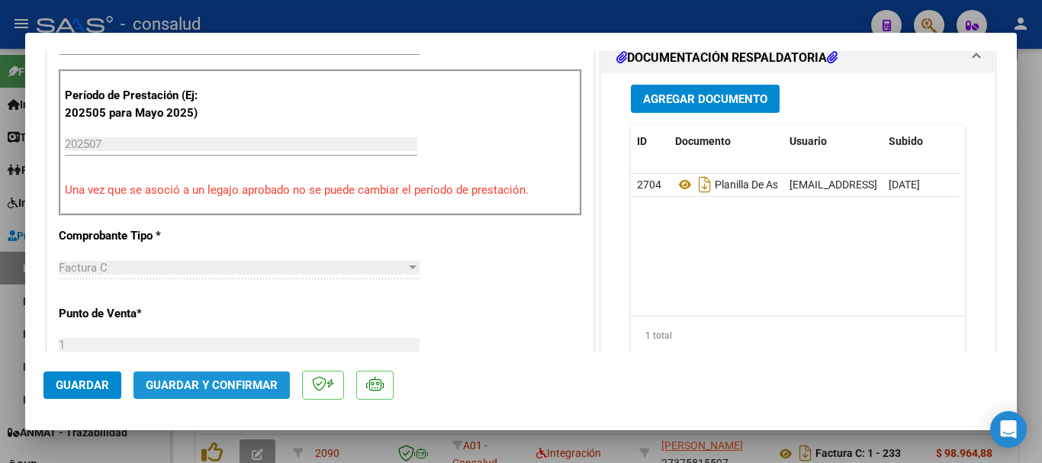
click at [214, 380] on span "Guardar y Confirmar" at bounding box center [212, 386] width 132 height 14
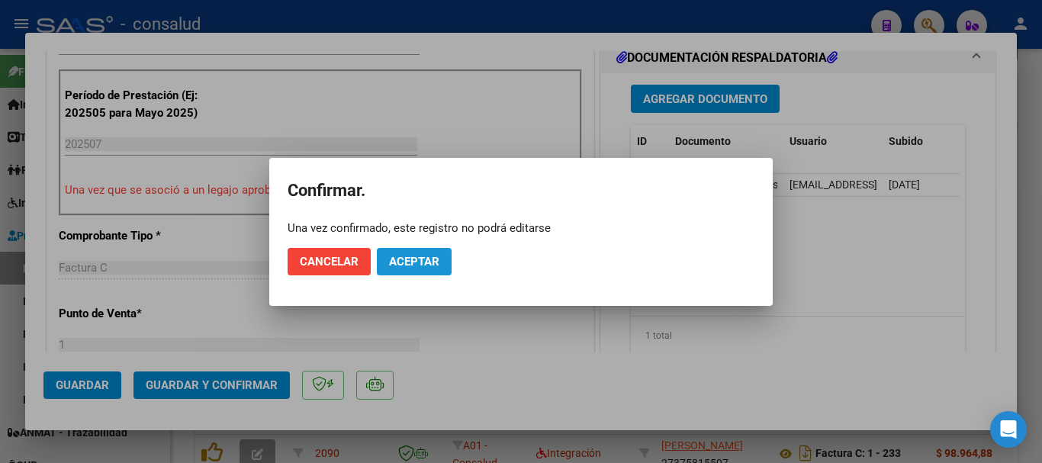
click at [400, 266] on span "Aceptar" at bounding box center [414, 262] width 50 height 14
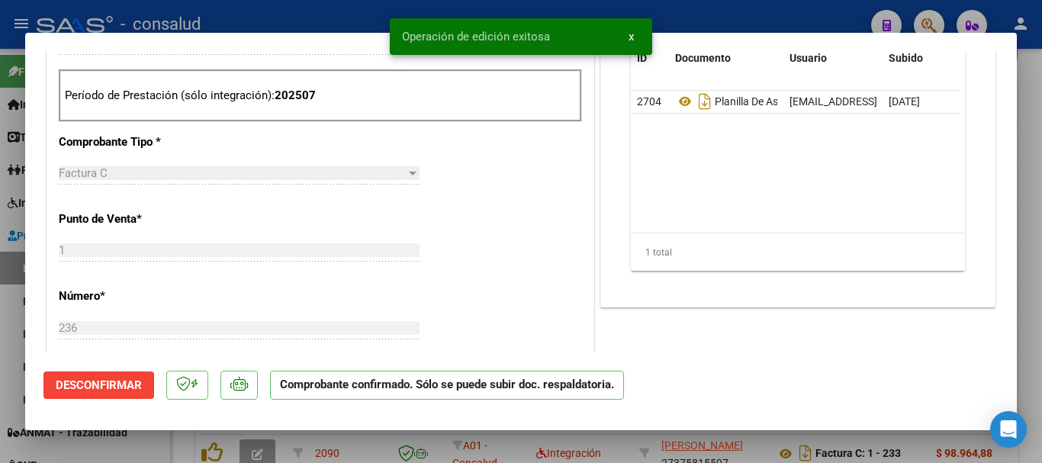
type input "$ 0,00"
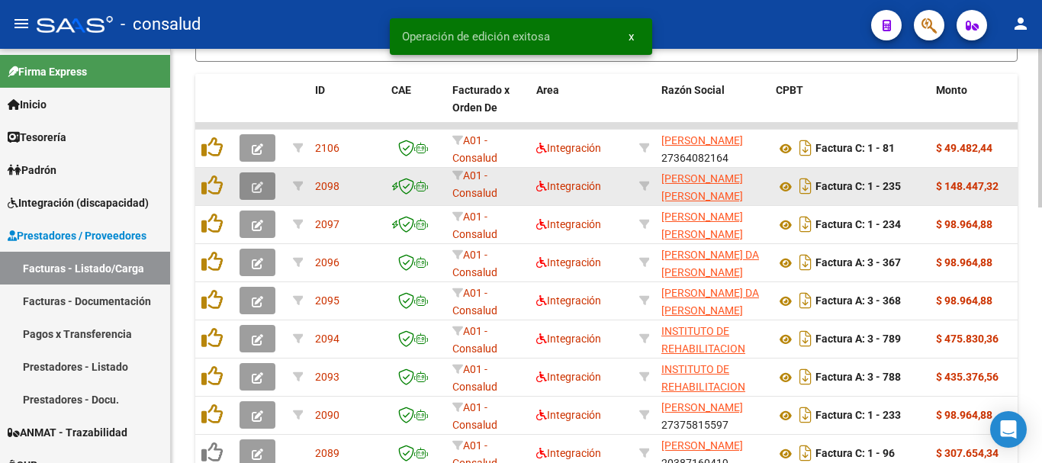
click at [259, 180] on span "button" at bounding box center [257, 186] width 11 height 14
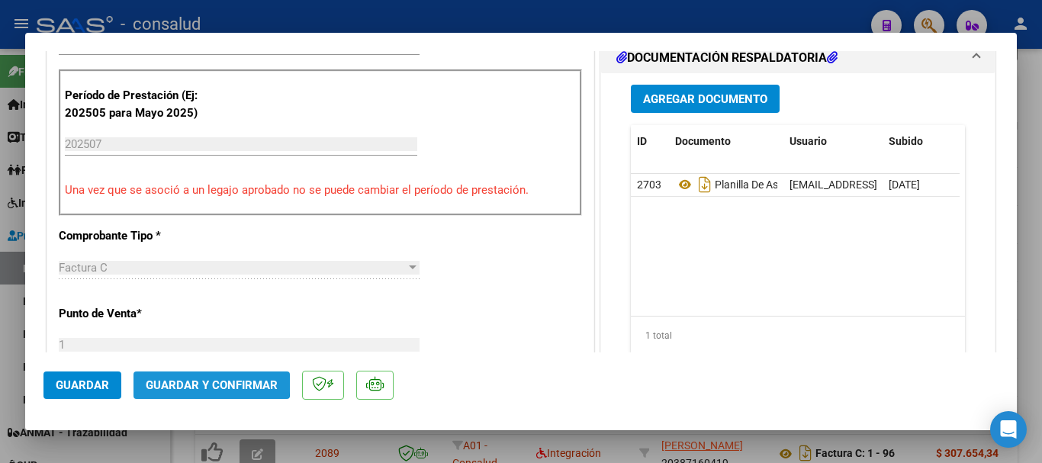
click at [201, 381] on span "Guardar y Confirmar" at bounding box center [212, 386] width 132 height 14
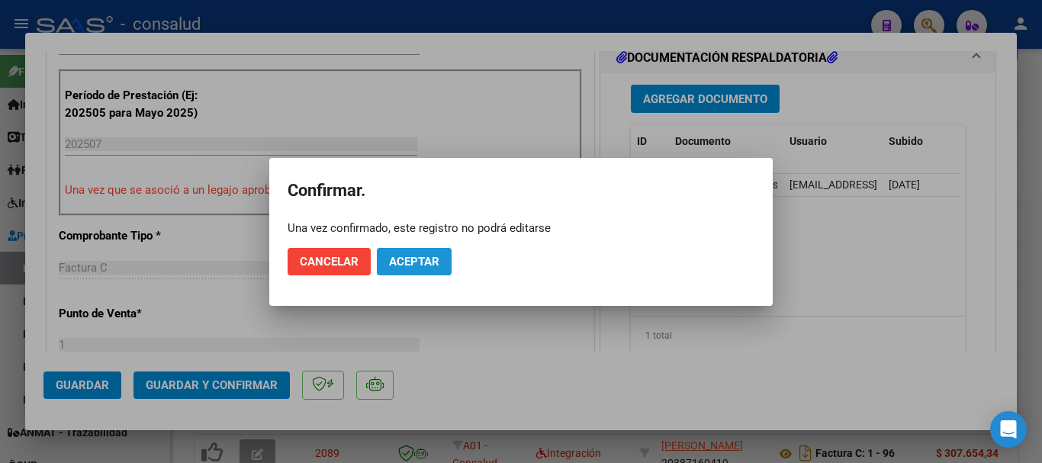
click at [414, 259] on span "Aceptar" at bounding box center [414, 262] width 50 height 14
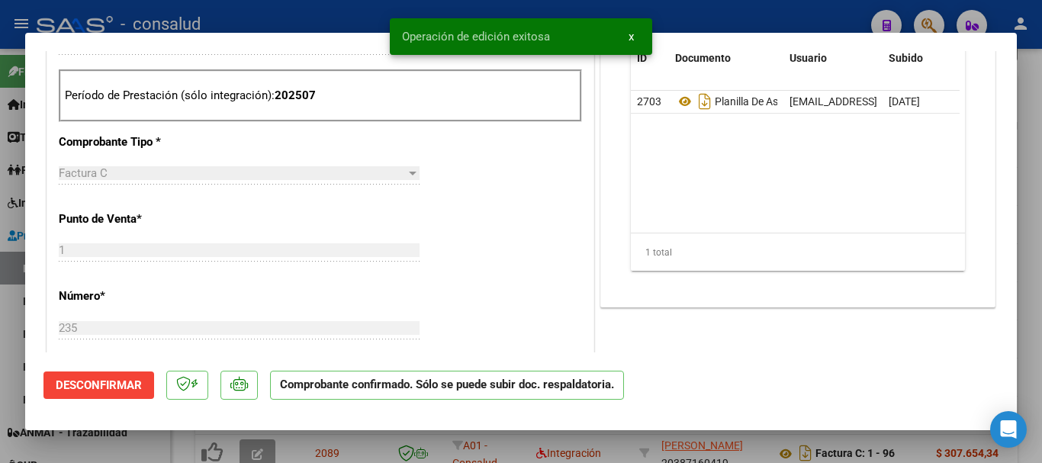
type input "$ 0,00"
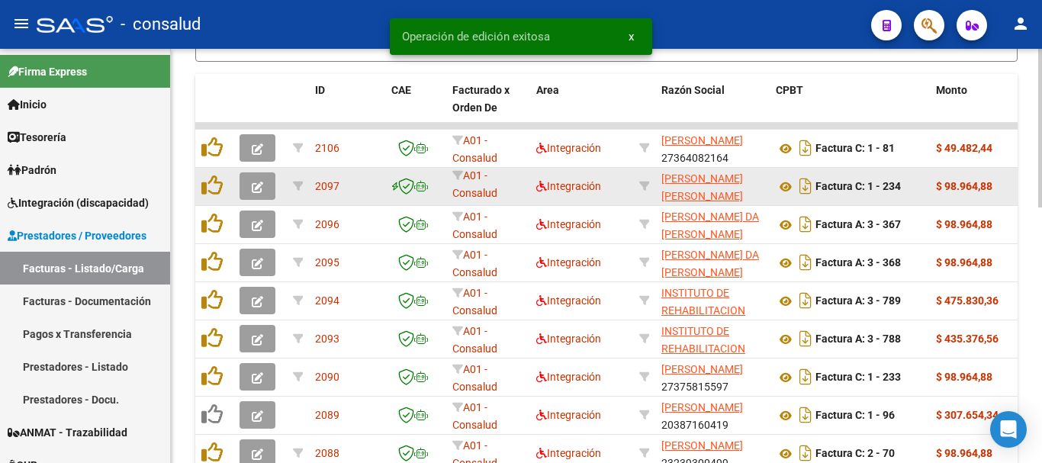
click at [274, 184] on button "button" at bounding box center [258, 185] width 36 height 27
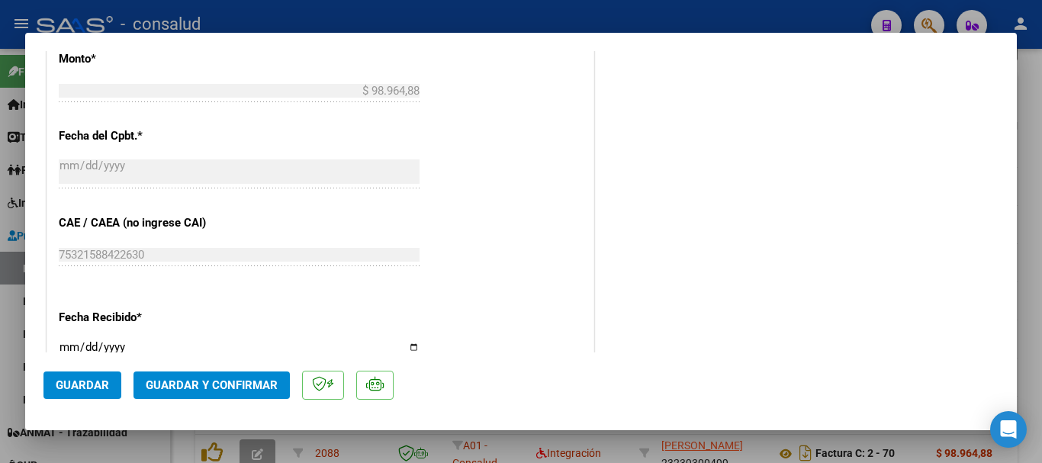
scroll to position [763, 0]
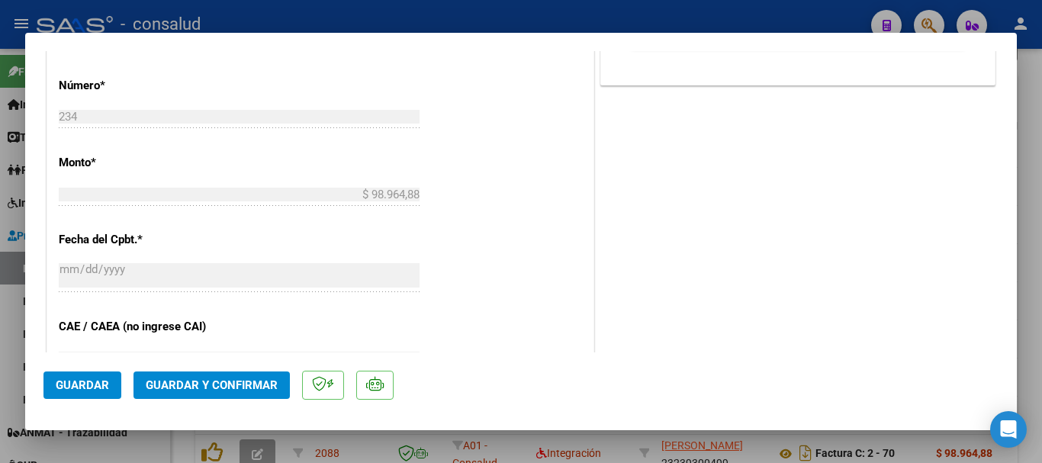
click at [225, 381] on span "Guardar y Confirmar" at bounding box center [212, 386] width 132 height 14
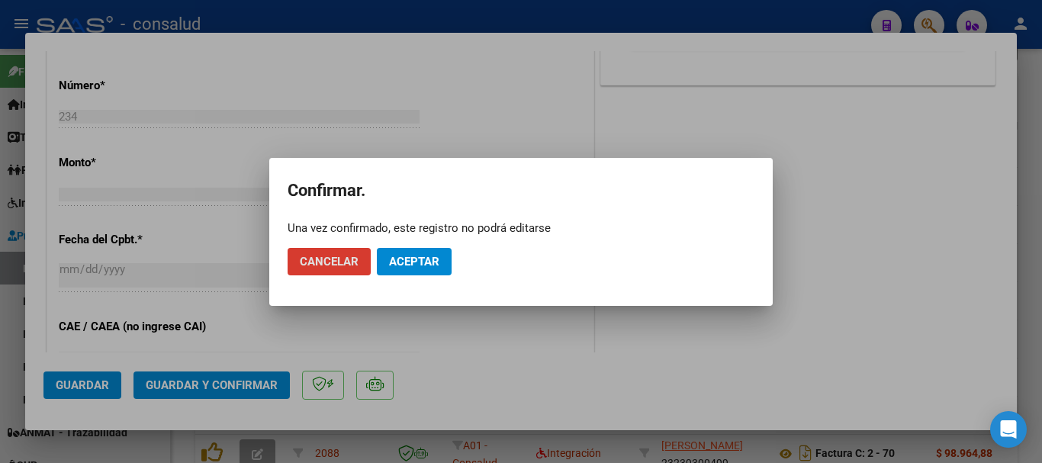
click at [434, 259] on span "Aceptar" at bounding box center [414, 262] width 50 height 14
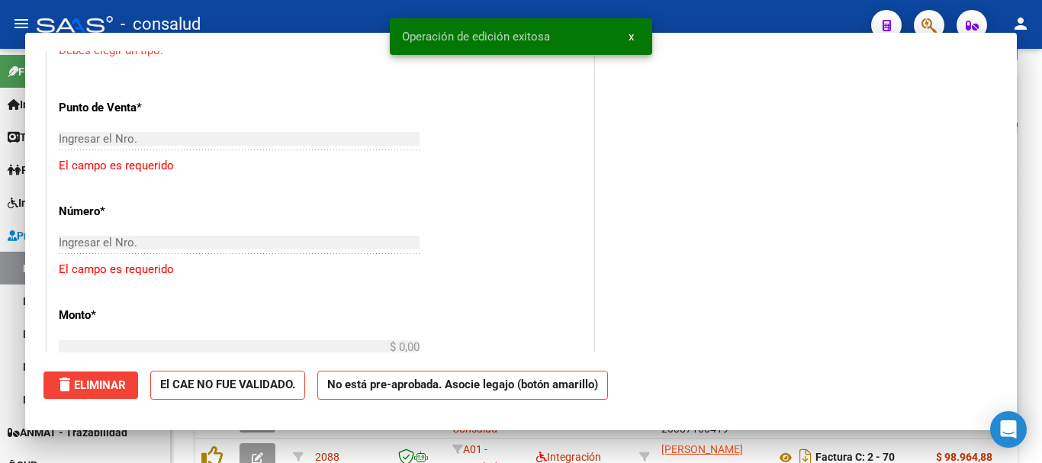
scroll to position [0, 0]
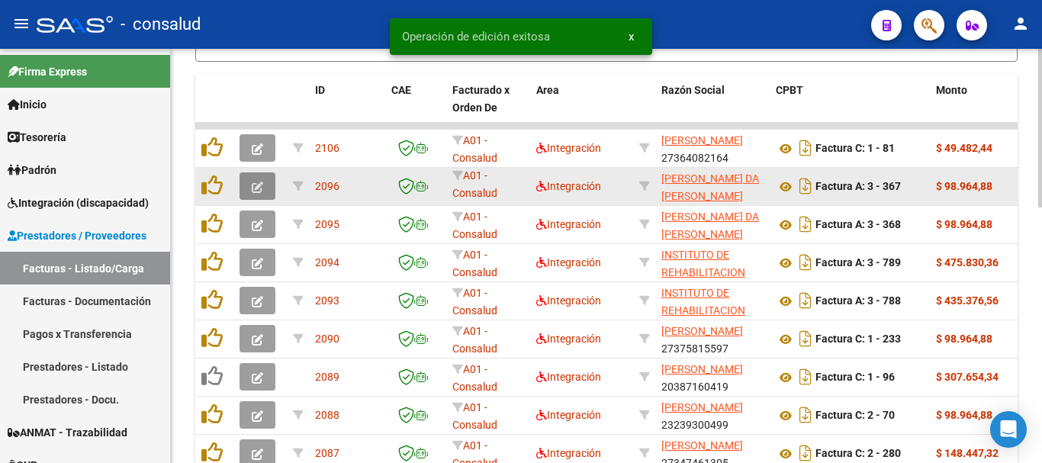
click at [255, 183] on icon "button" at bounding box center [257, 187] width 11 height 11
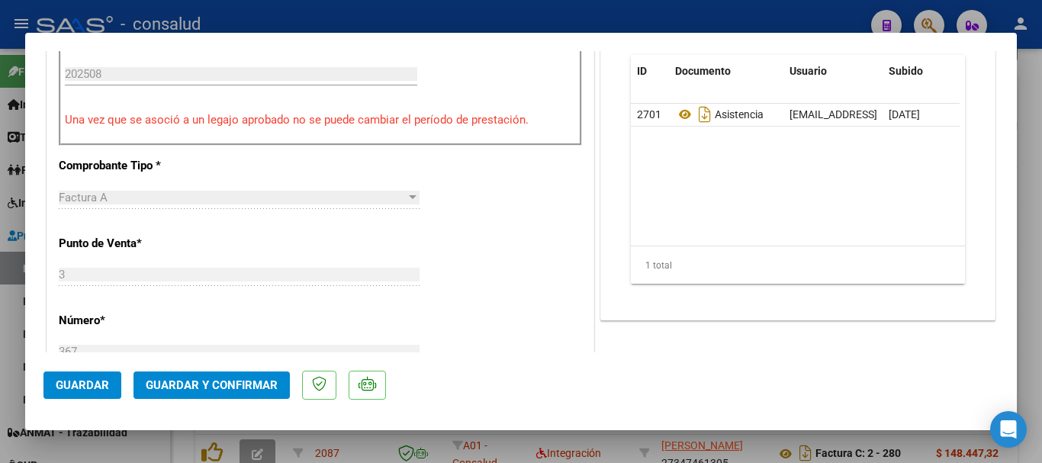
scroll to position [534, 0]
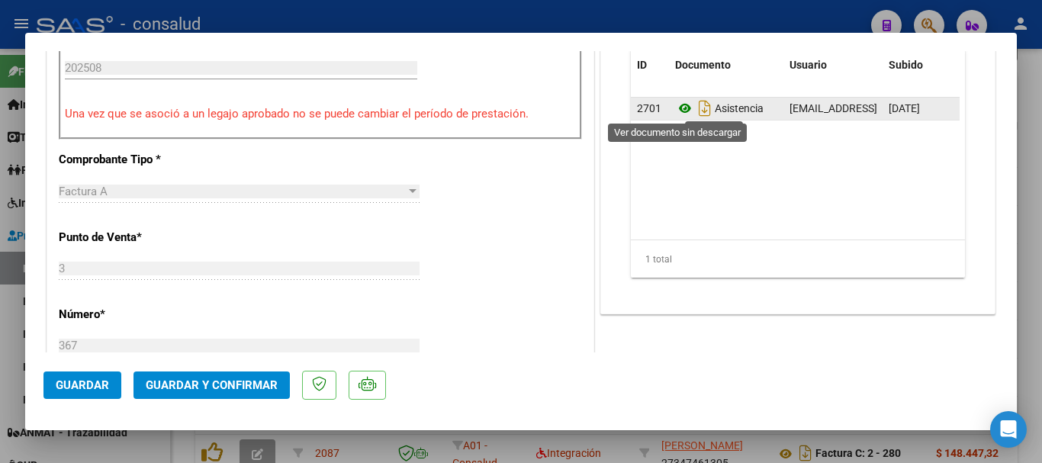
click at [678, 107] on icon at bounding box center [685, 108] width 20 height 18
type input "$ 0,00"
